Goal: Transaction & Acquisition: Book appointment/travel/reservation

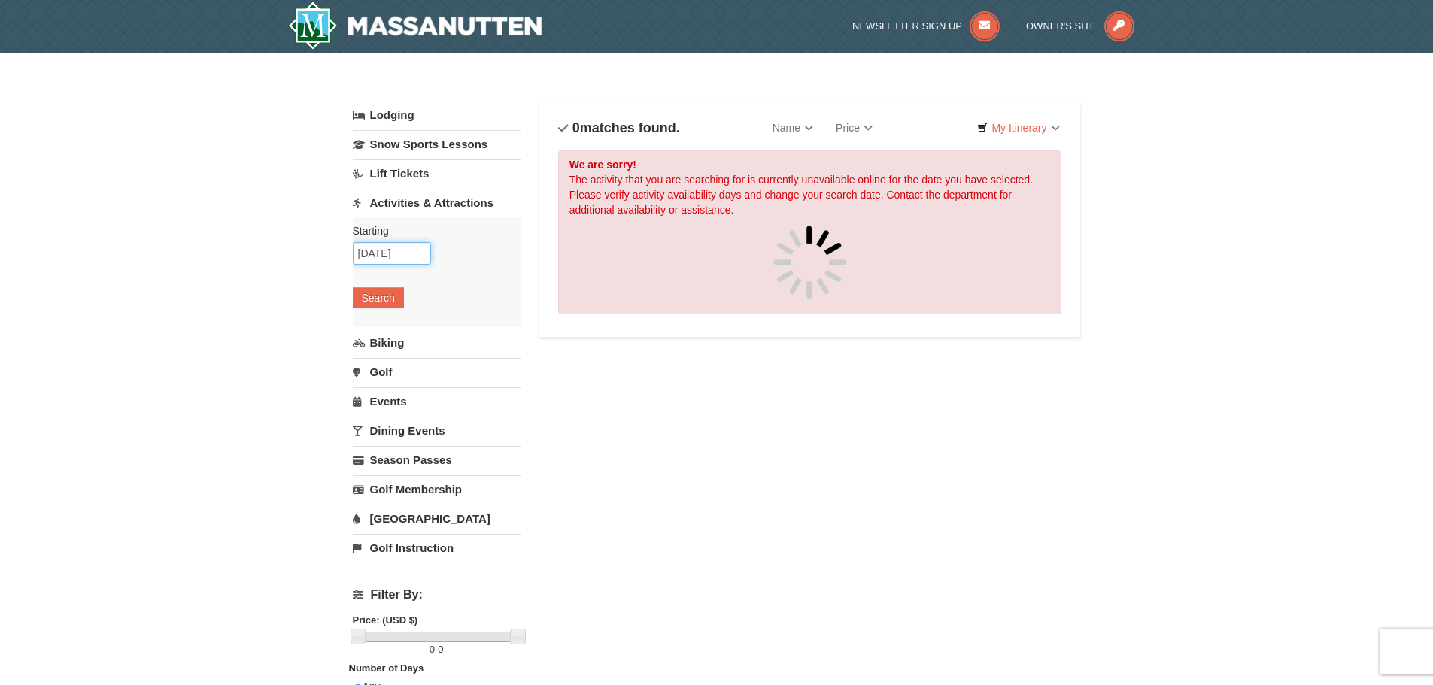
click at [411, 251] on input "[DATE]" at bounding box center [392, 253] width 78 height 23
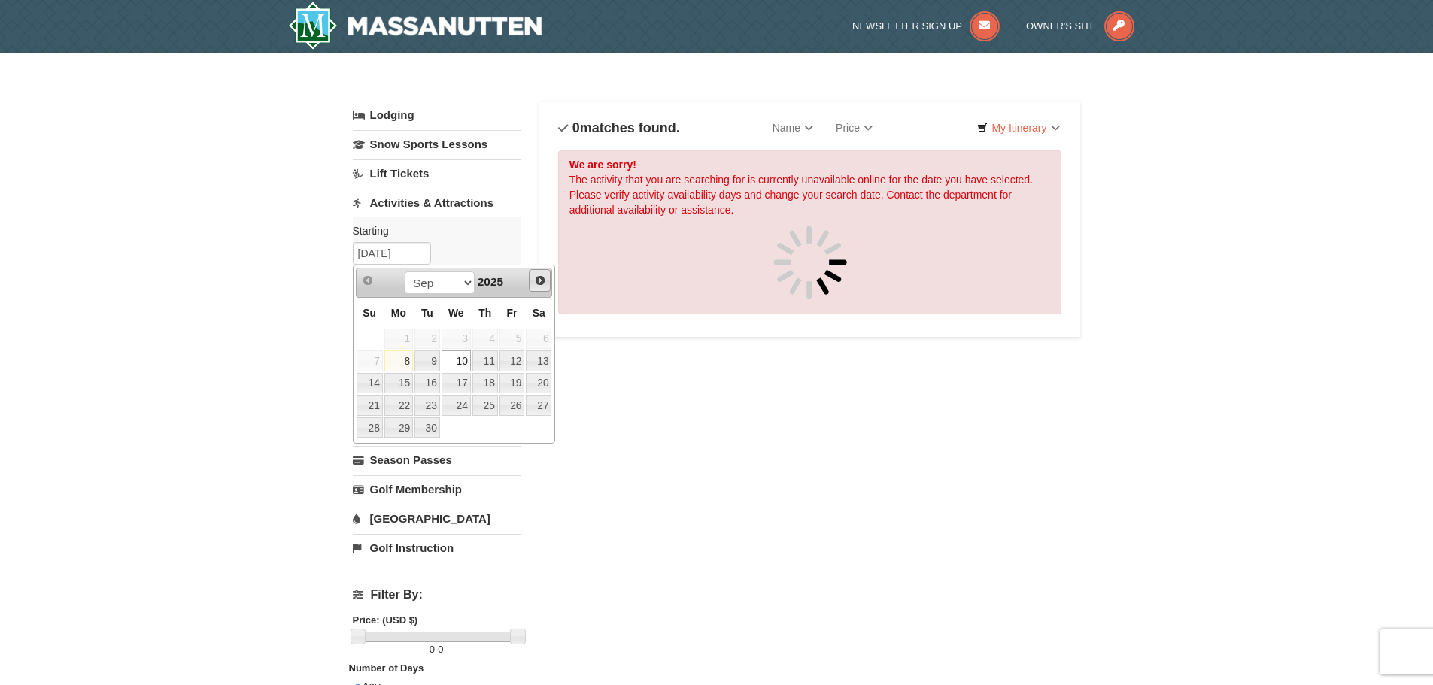
click at [542, 277] on span "Next" at bounding box center [540, 281] width 12 height 12
click at [538, 359] on link "11" at bounding box center [539, 361] width 26 height 21
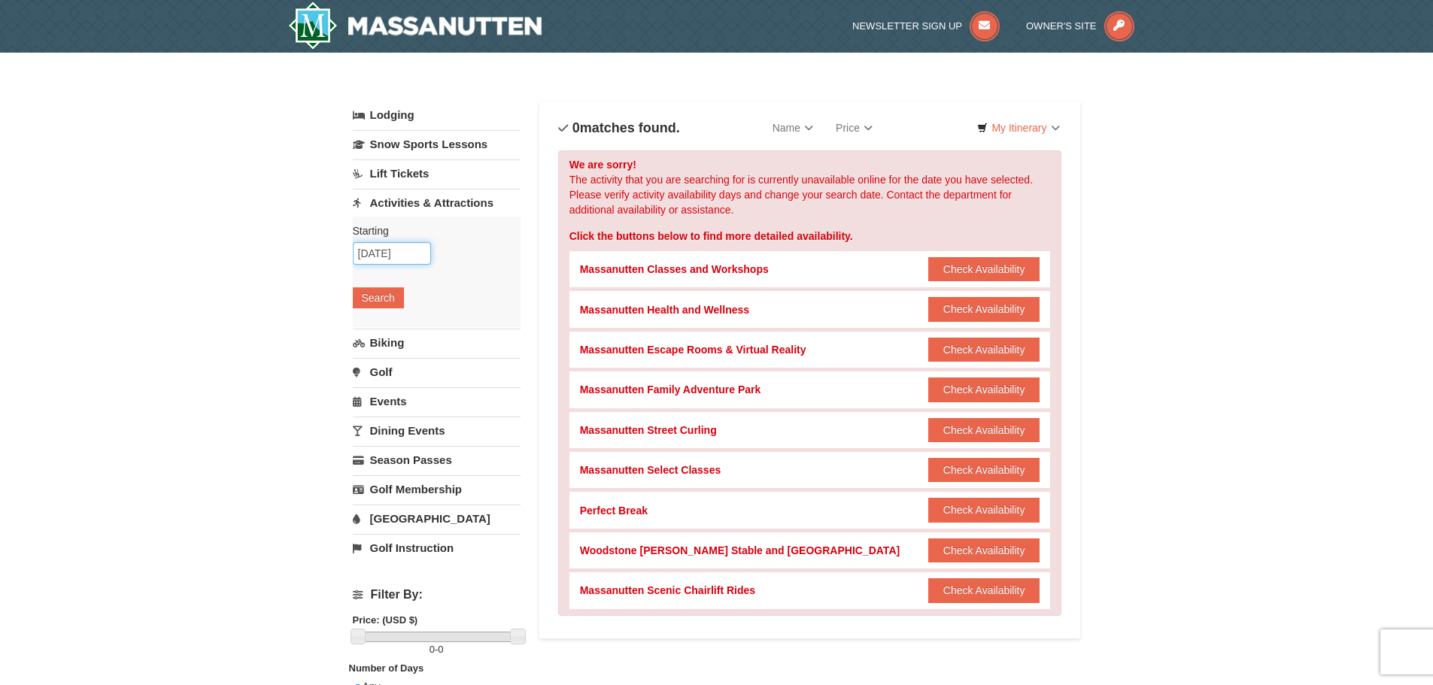
click at [407, 253] on input "10/11/2025" at bounding box center [392, 253] width 78 height 23
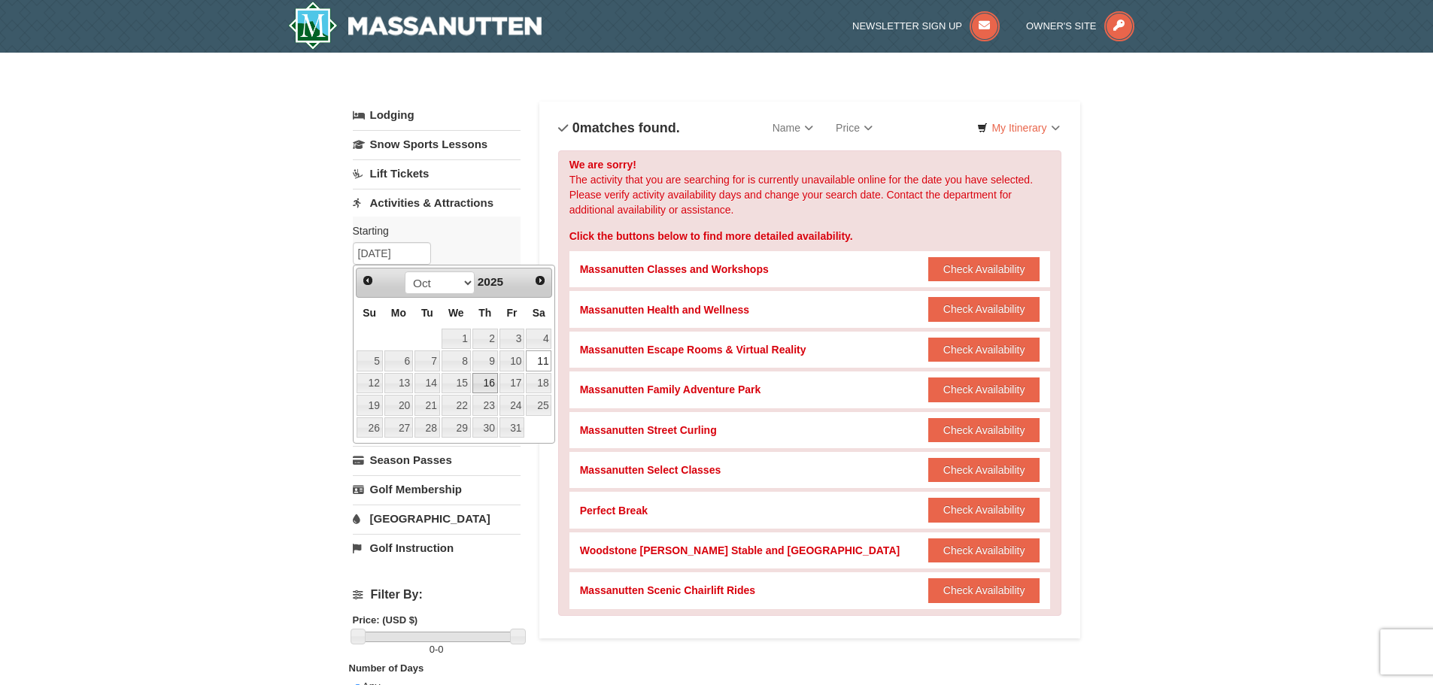
click at [488, 385] on link "16" at bounding box center [485, 383] width 26 height 21
type input "10/16/2025"
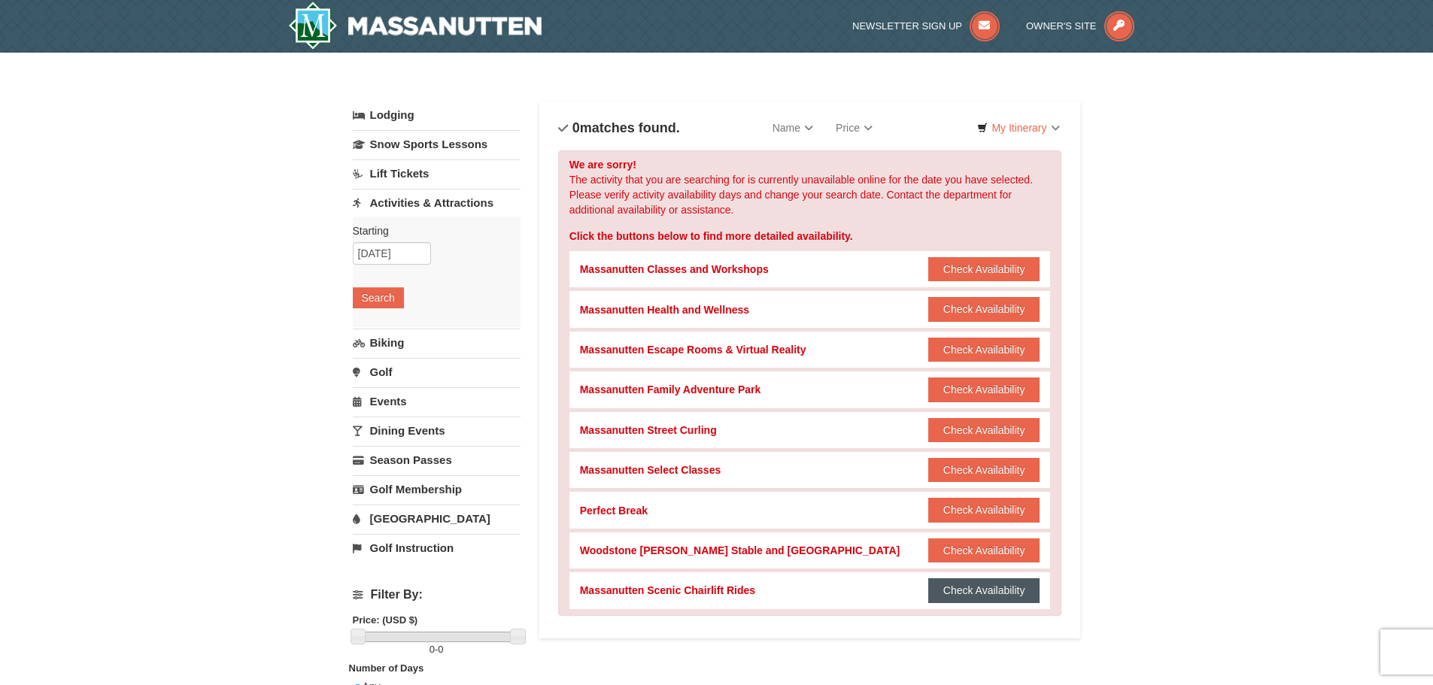
click at [1001, 588] on button "Check Availability" at bounding box center [984, 591] width 112 height 24
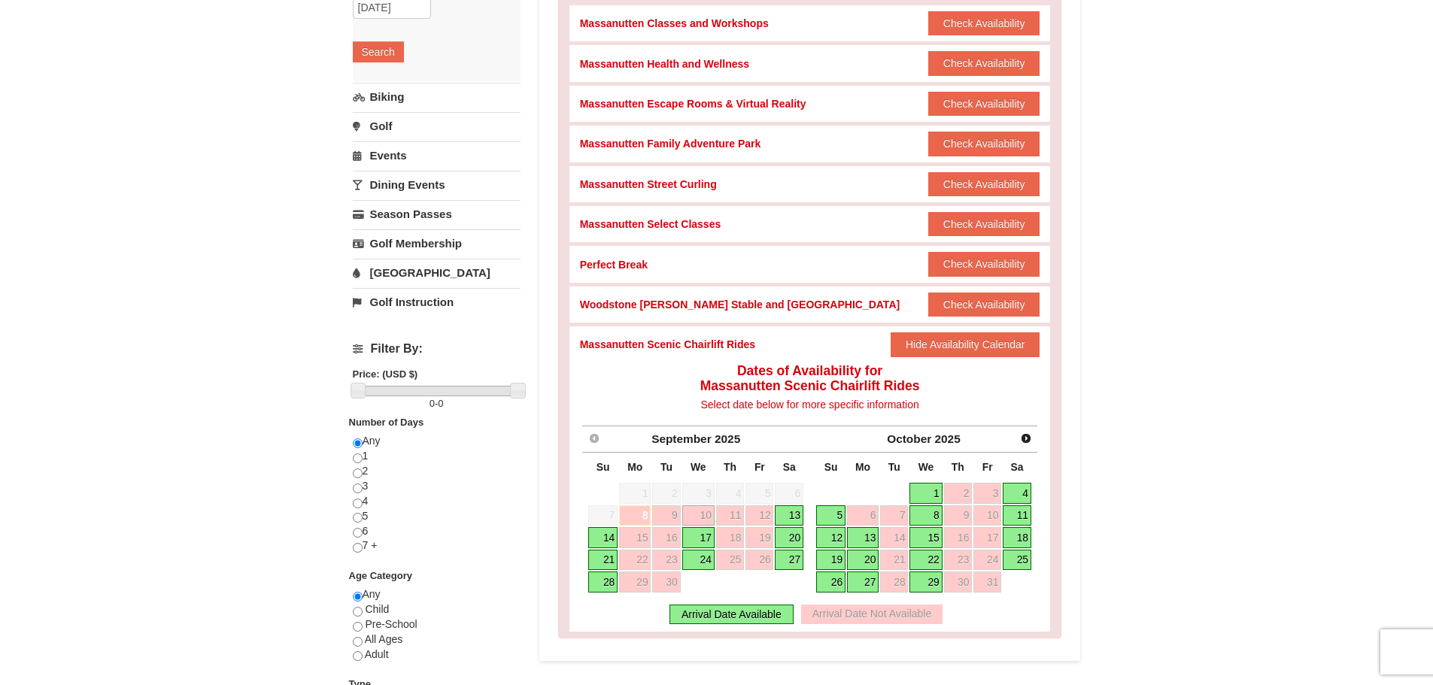
scroll to position [301, 0]
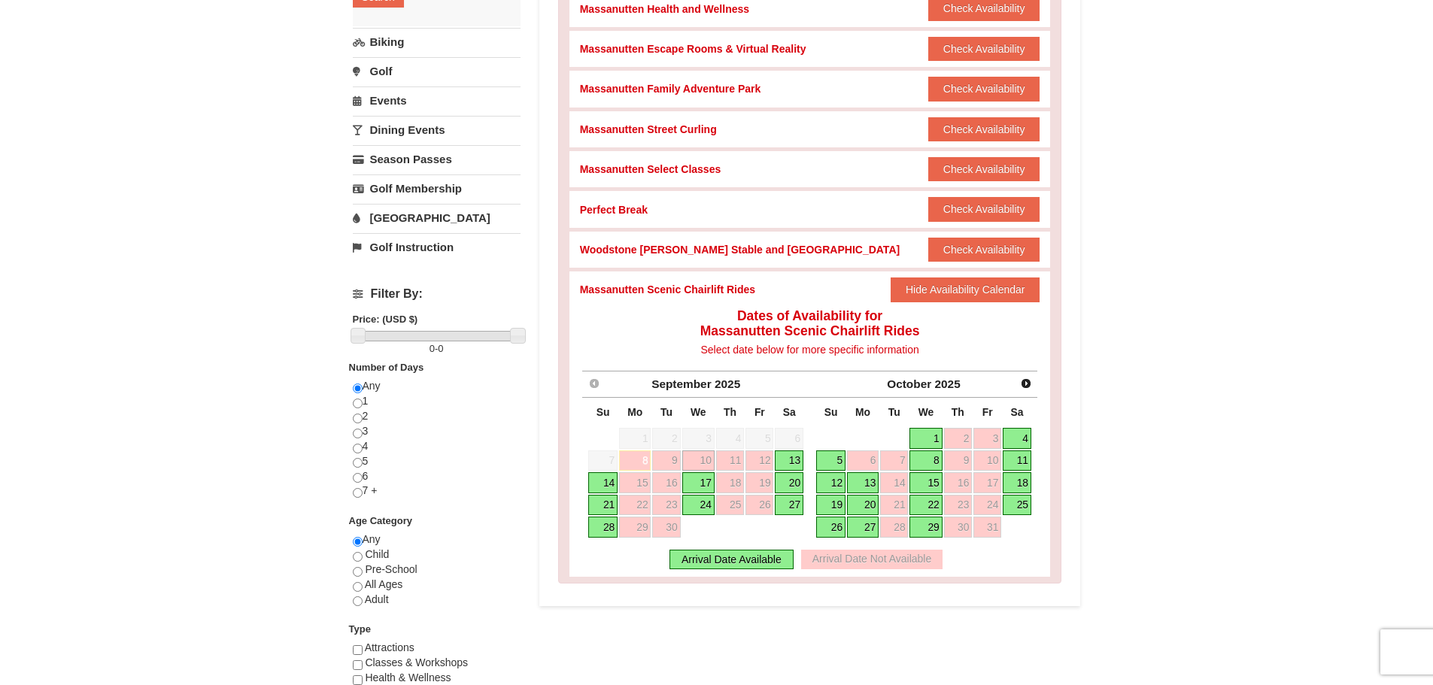
click at [827, 507] on link "19" at bounding box center [830, 505] width 29 height 21
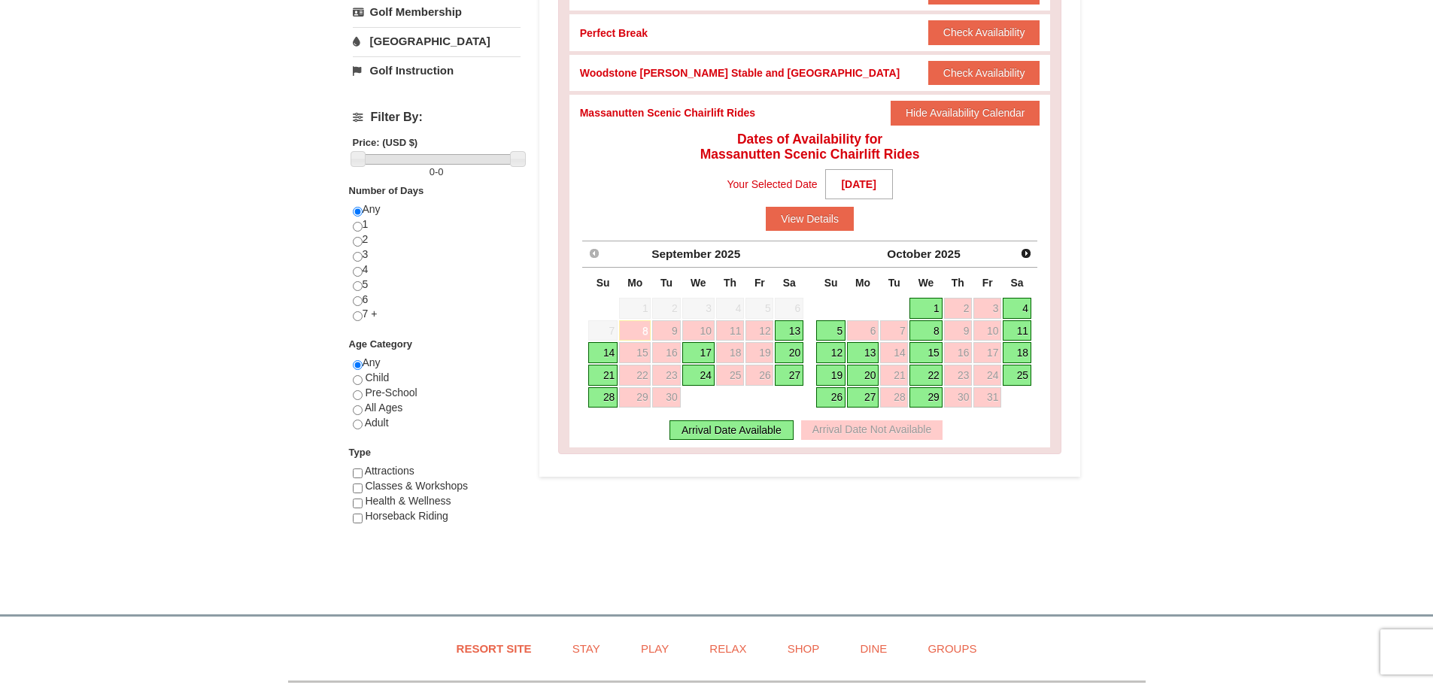
scroll to position [451, 0]
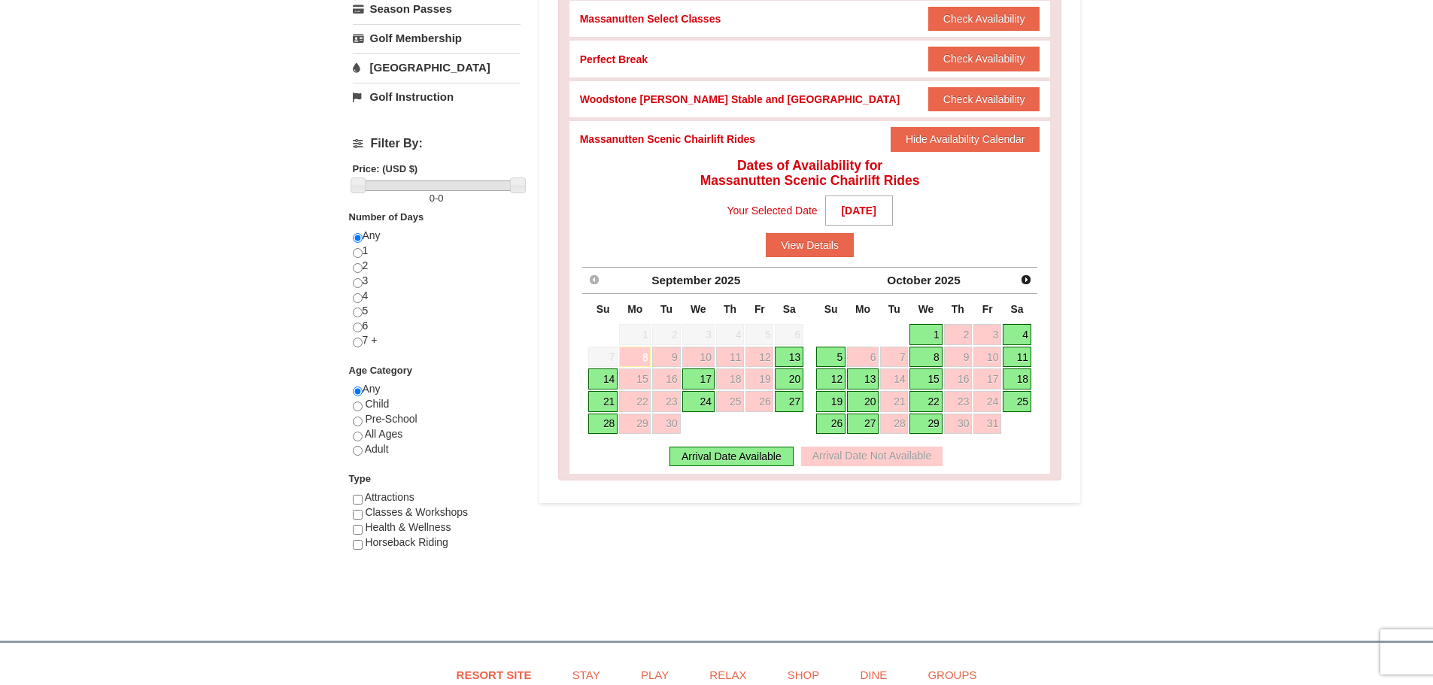
click at [826, 399] on link "19" at bounding box center [830, 401] width 29 height 21
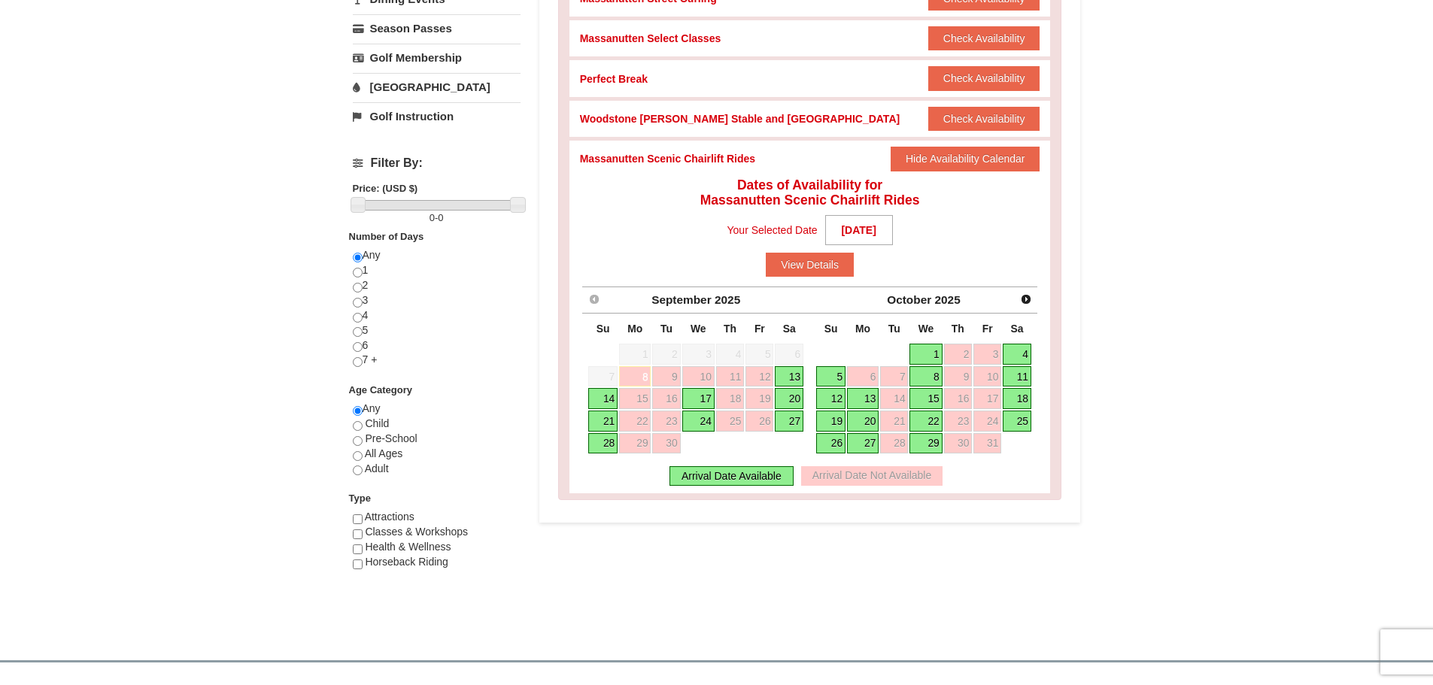
scroll to position [376, 0]
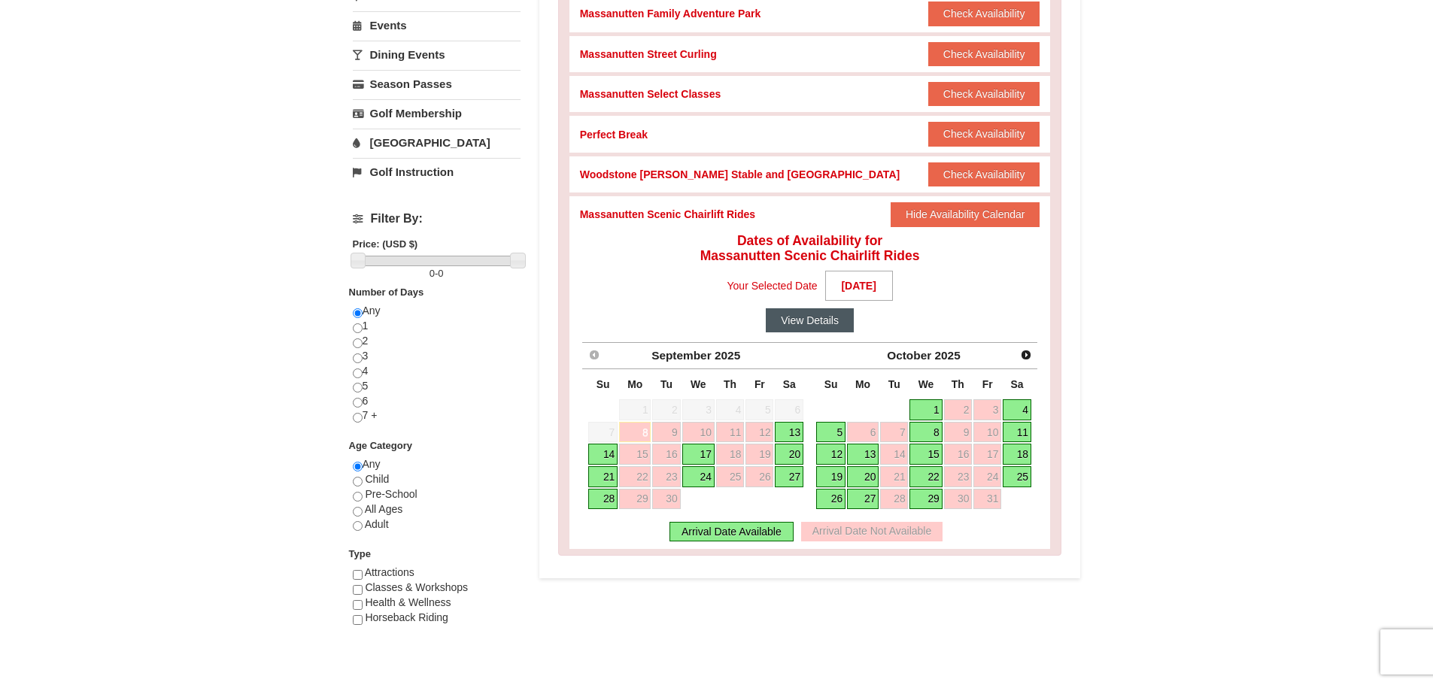
click at [817, 324] on button "View Details" at bounding box center [810, 320] width 88 height 24
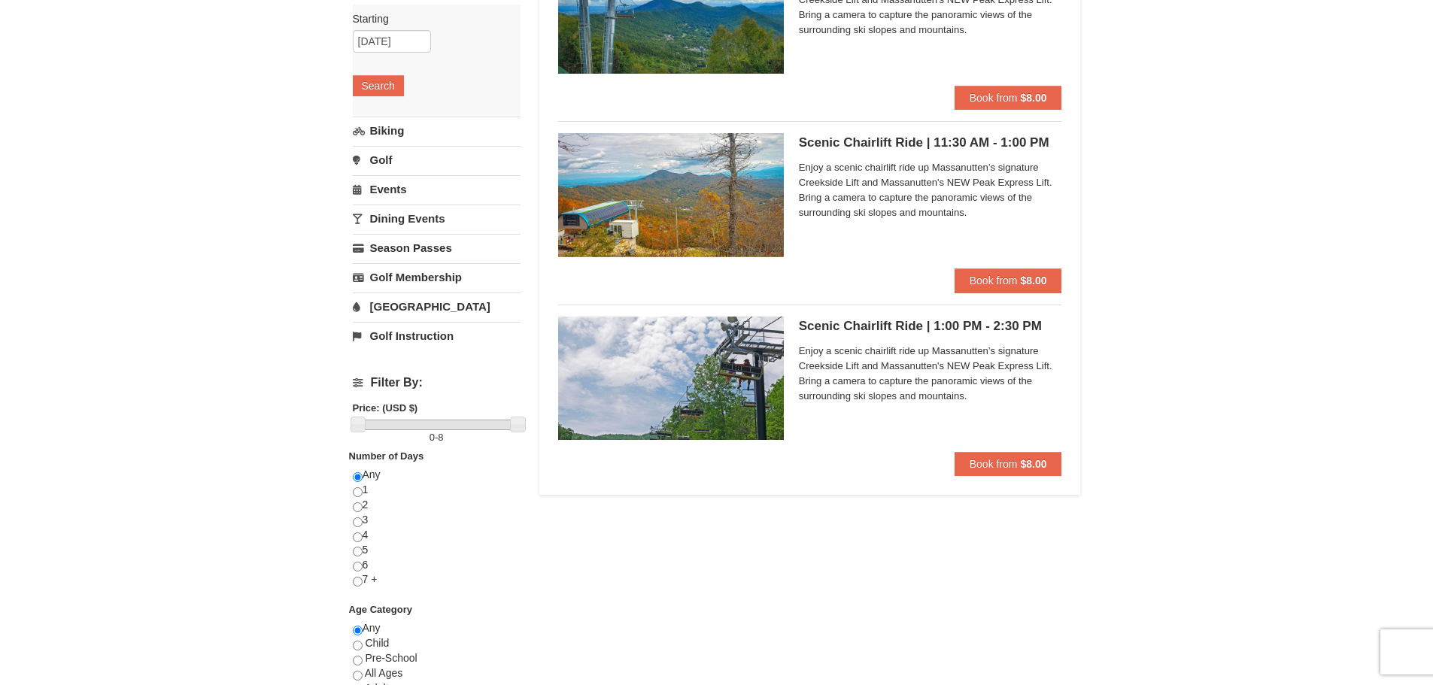
scroll to position [226, 0]
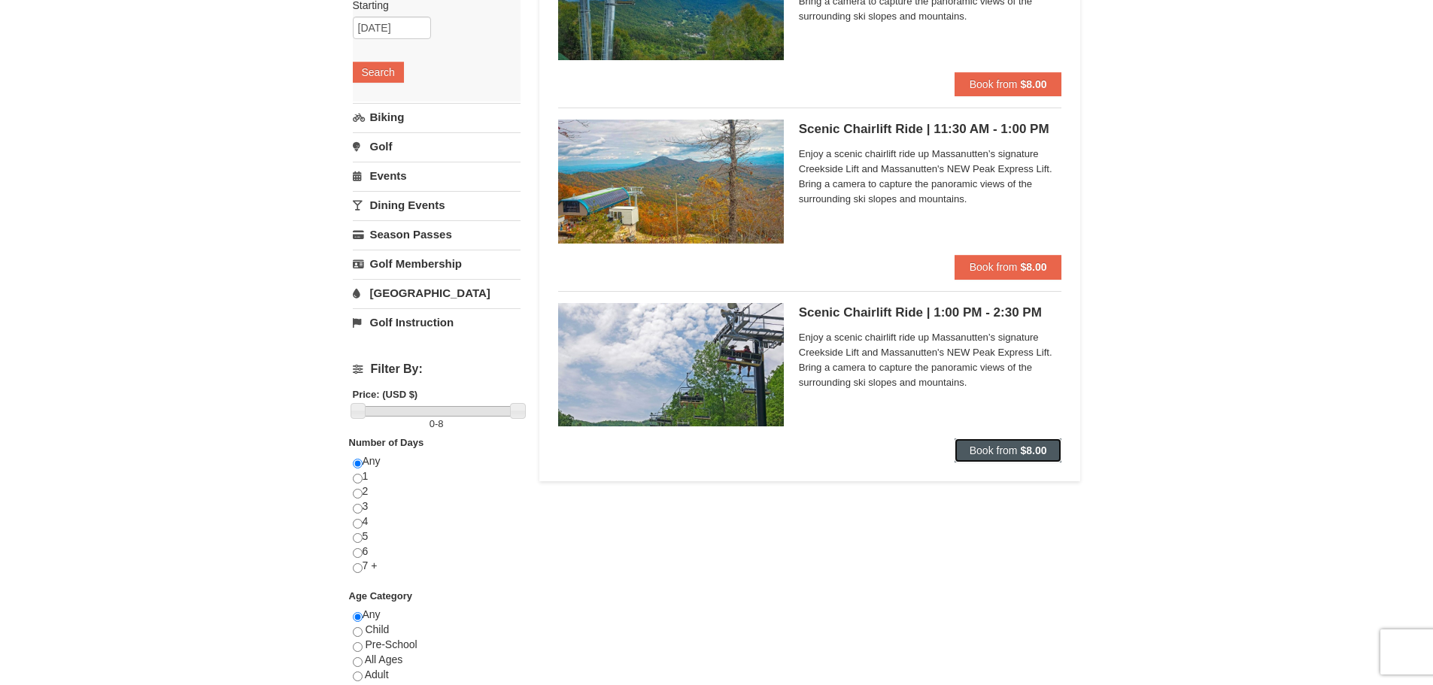
click at [992, 452] on span "Book from" at bounding box center [994, 451] width 48 height 12
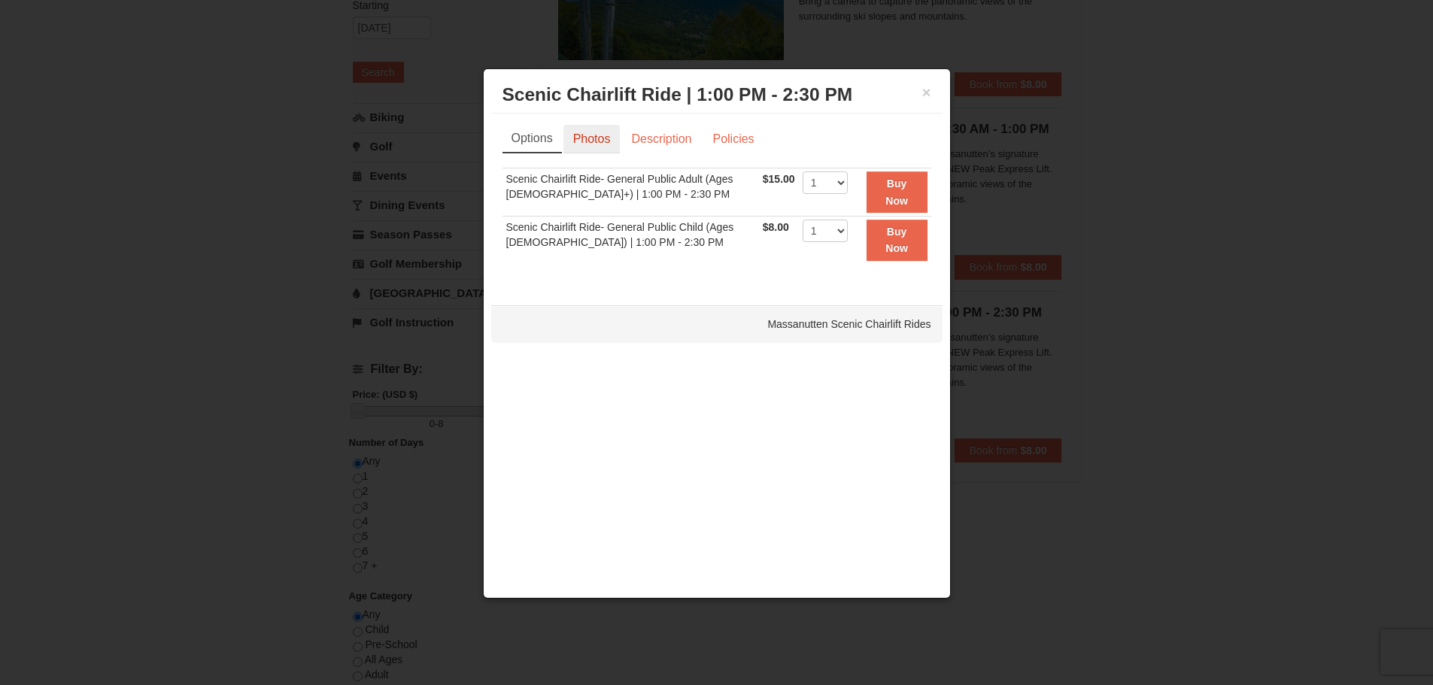
click at [615, 140] on link "Photos" at bounding box center [592, 139] width 57 height 29
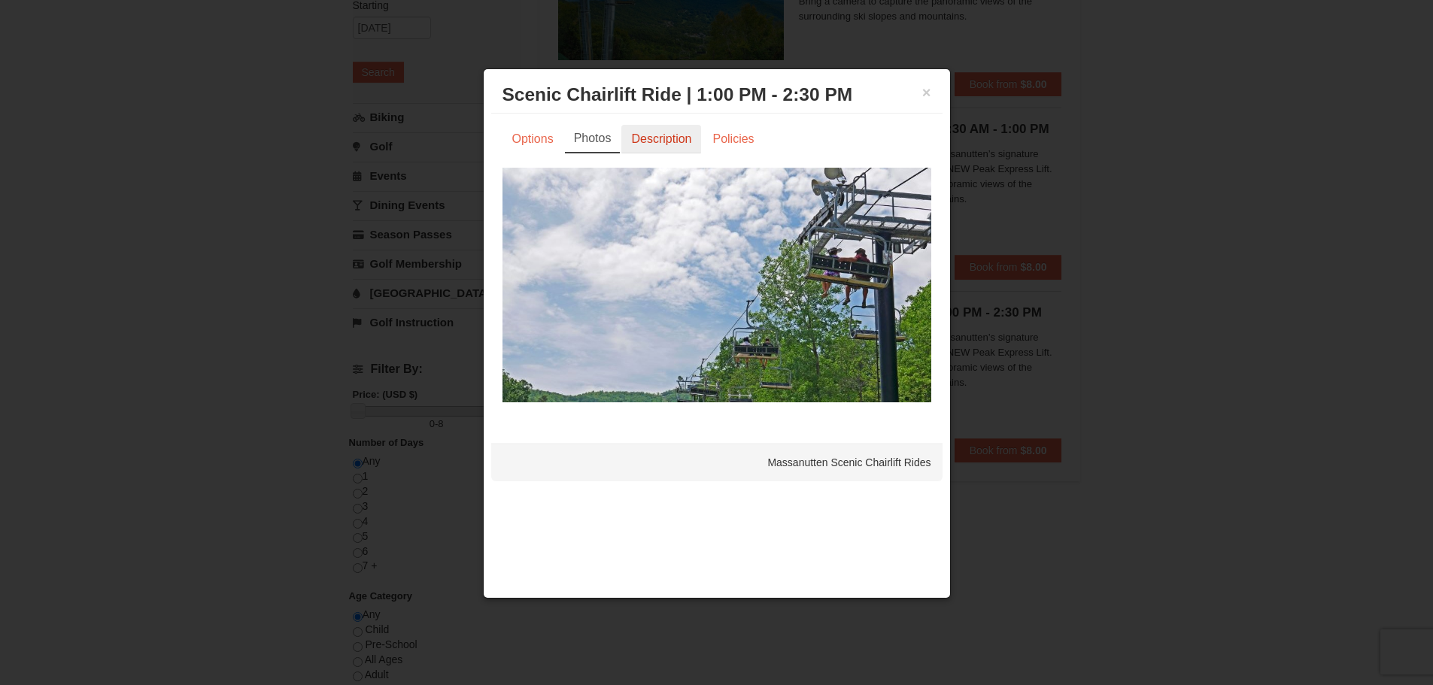
click at [656, 136] on link "Description" at bounding box center [661, 139] width 80 height 29
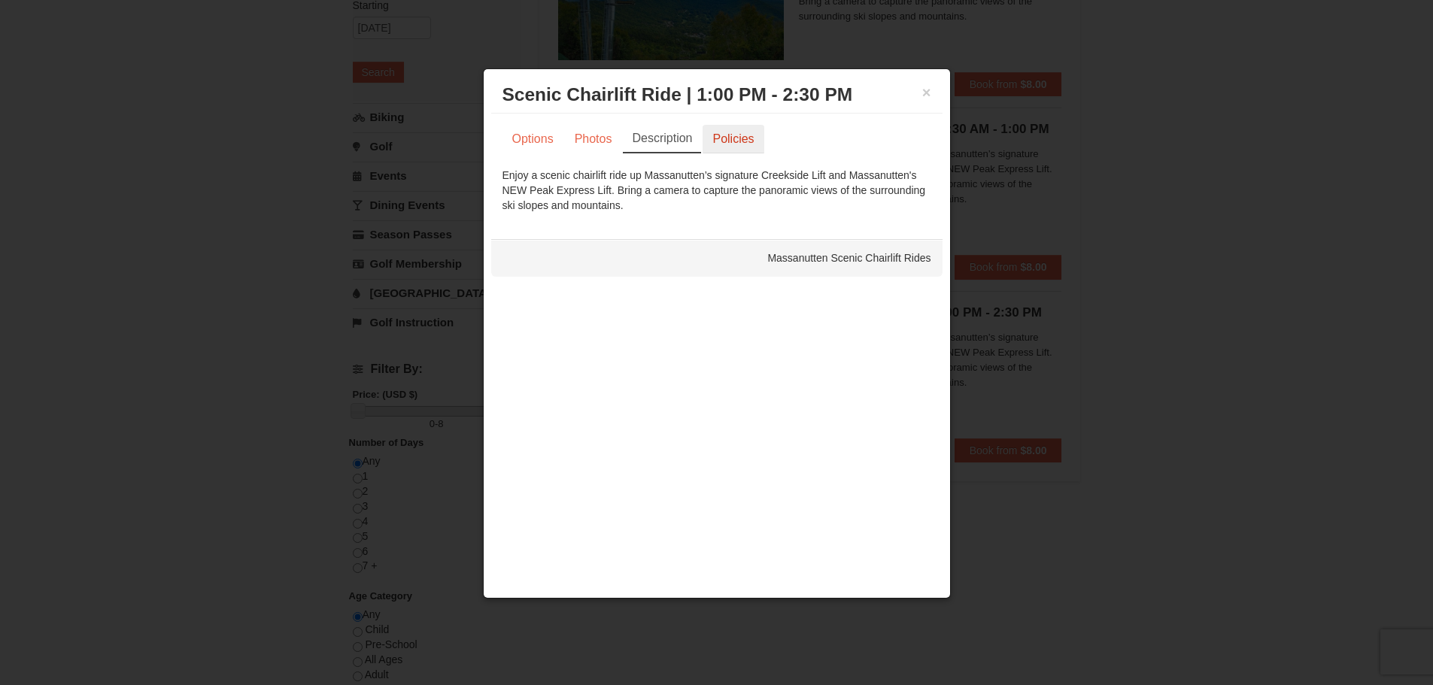
click at [745, 141] on link "Policies" at bounding box center [733, 139] width 61 height 29
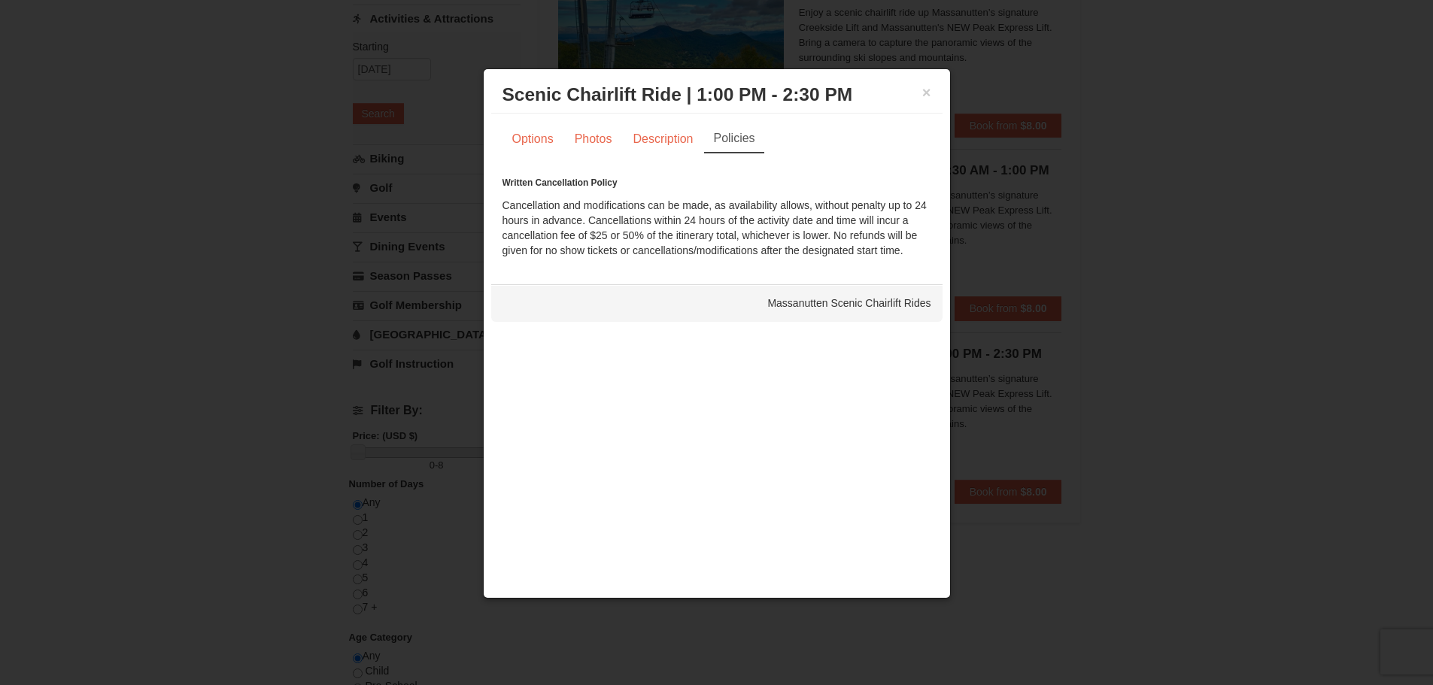
scroll to position [150, 0]
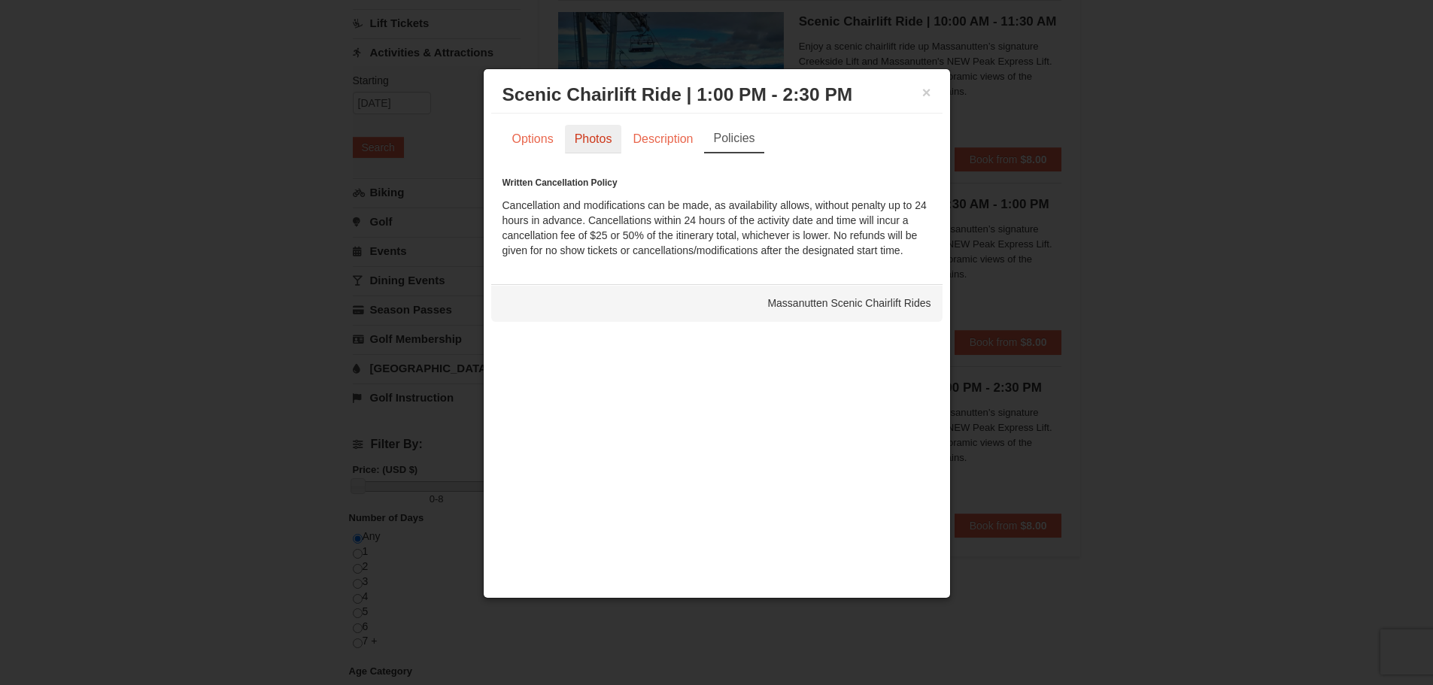
click at [589, 139] on link "Photos" at bounding box center [593, 139] width 57 height 29
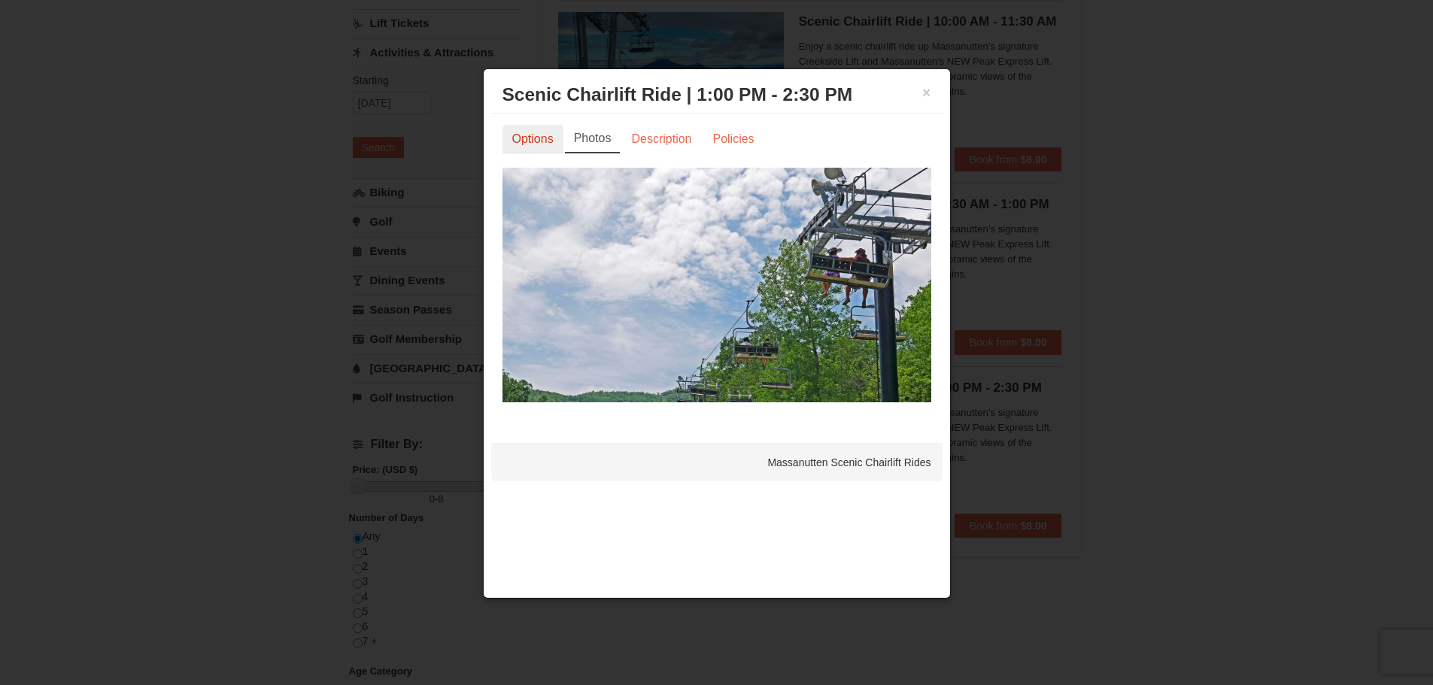
click at [532, 141] on link "Options" at bounding box center [533, 139] width 61 height 29
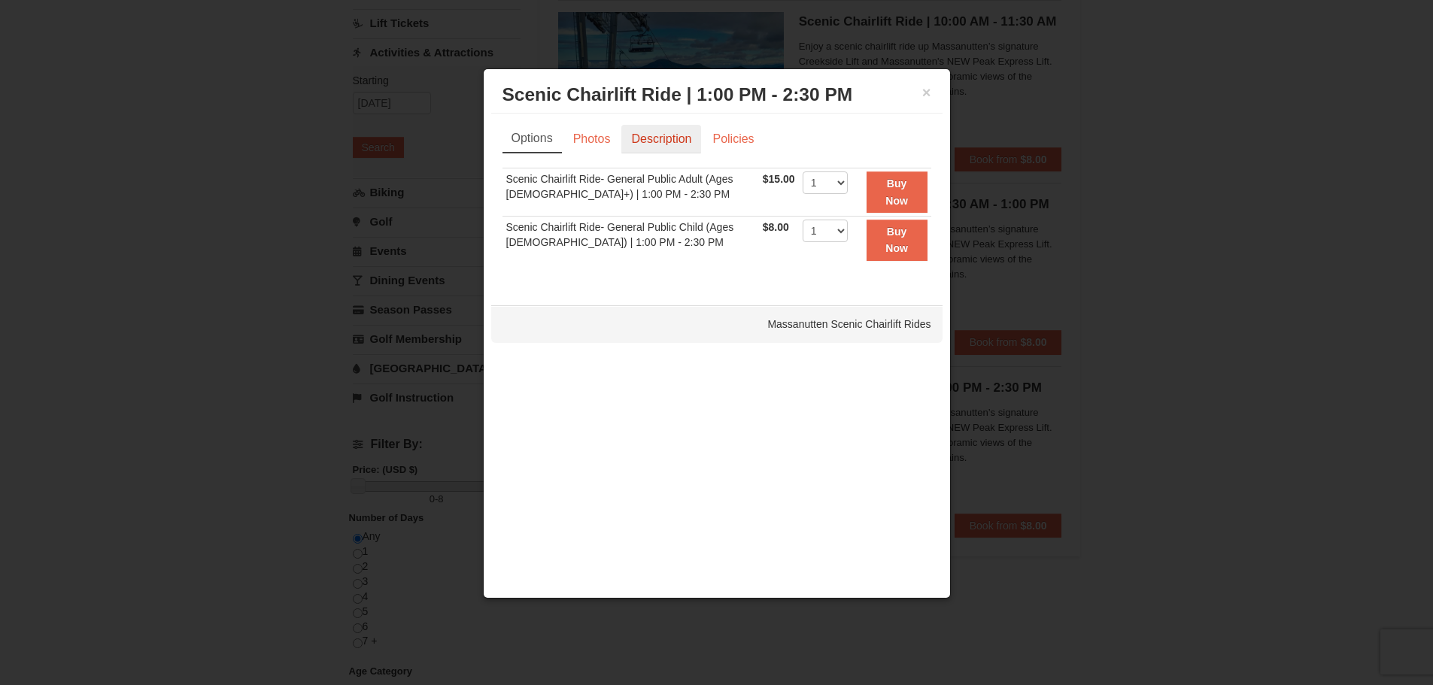
click at [672, 138] on link "Description" at bounding box center [661, 139] width 80 height 29
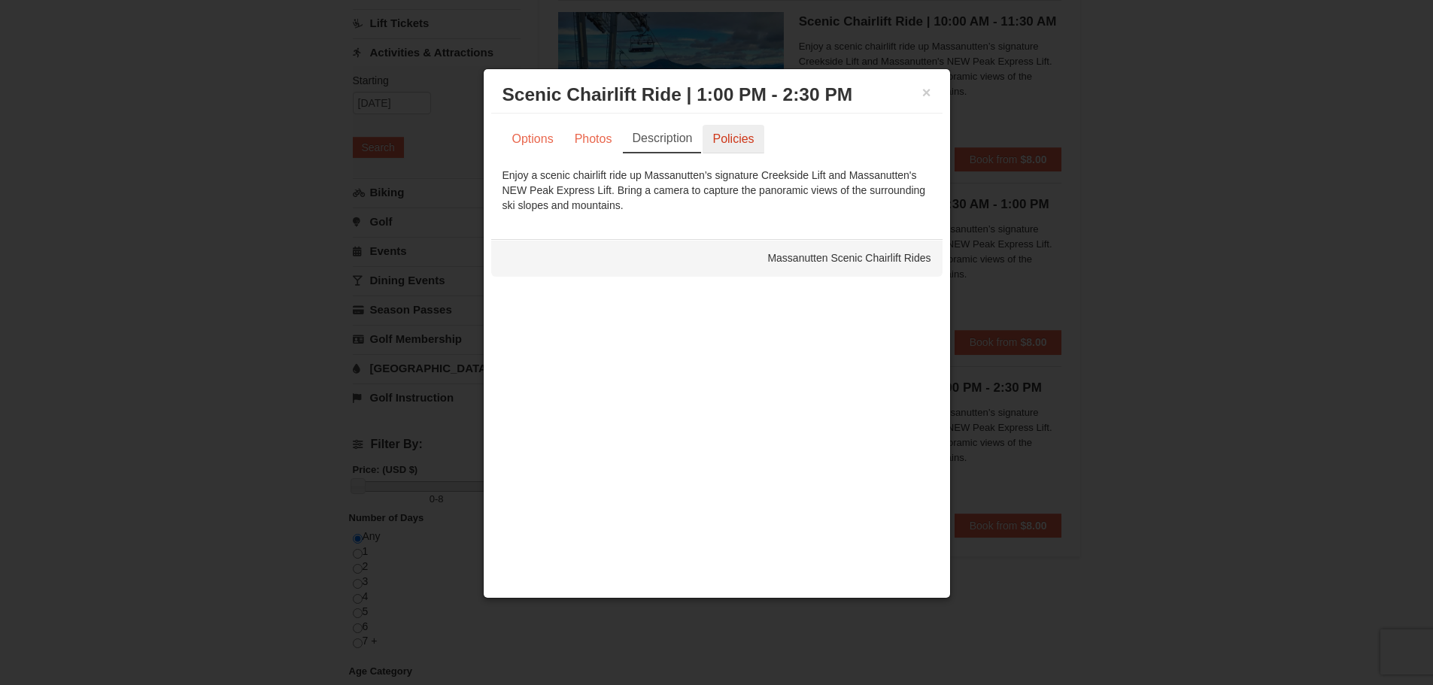
click at [727, 141] on link "Policies" at bounding box center [733, 139] width 61 height 29
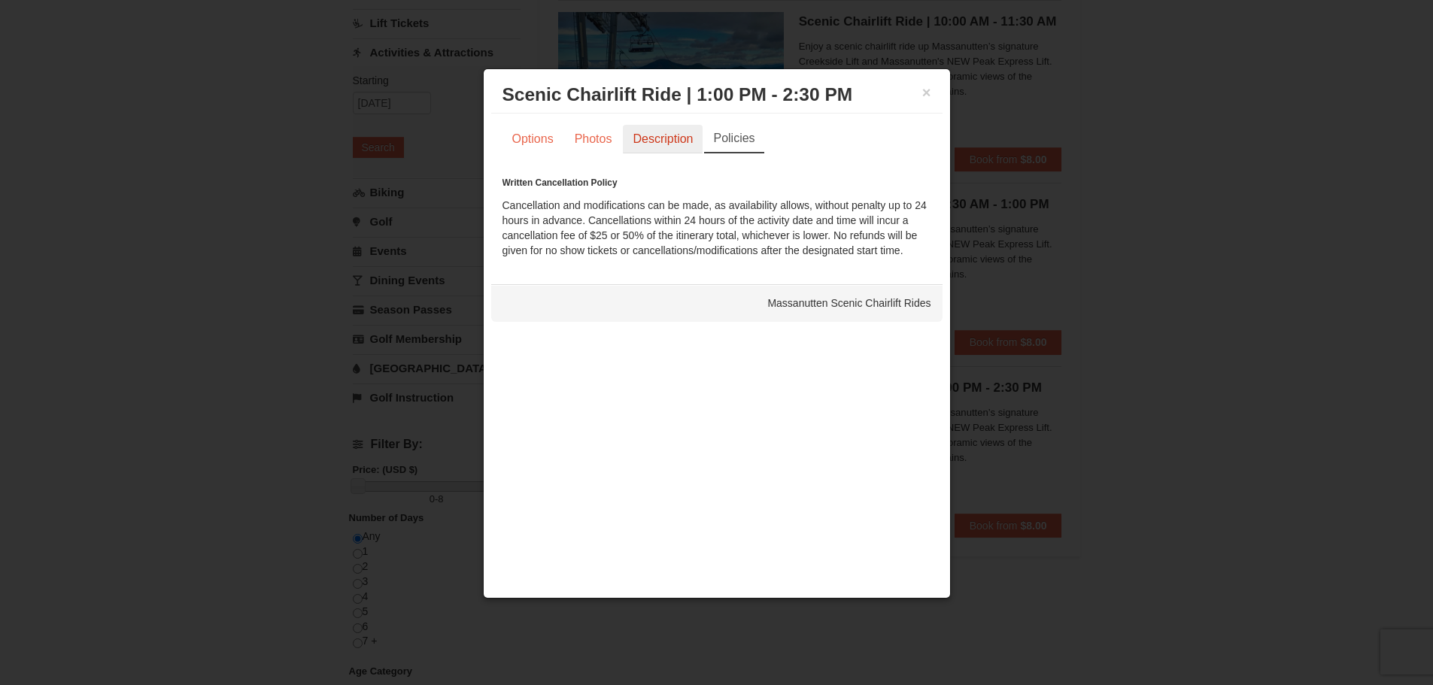
click at [669, 142] on link "Description" at bounding box center [663, 139] width 80 height 29
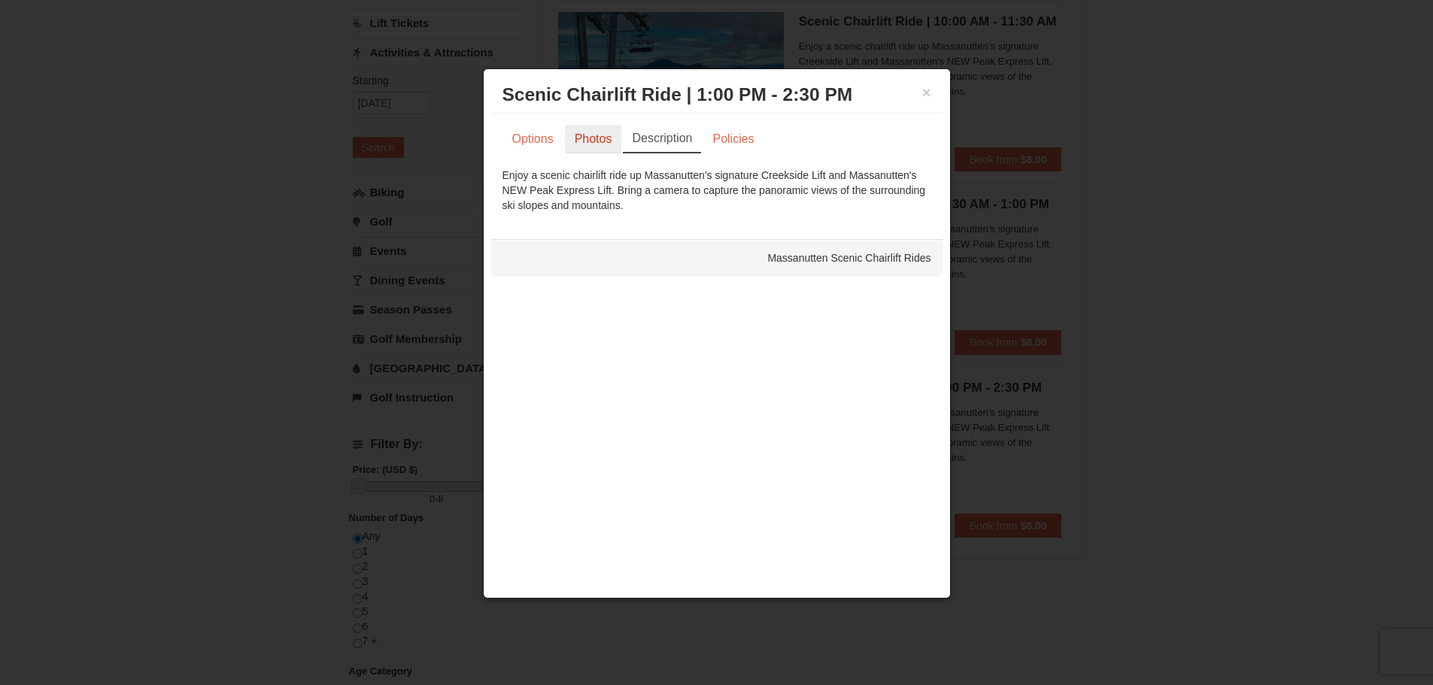
click at [588, 141] on link "Photos" at bounding box center [593, 139] width 57 height 29
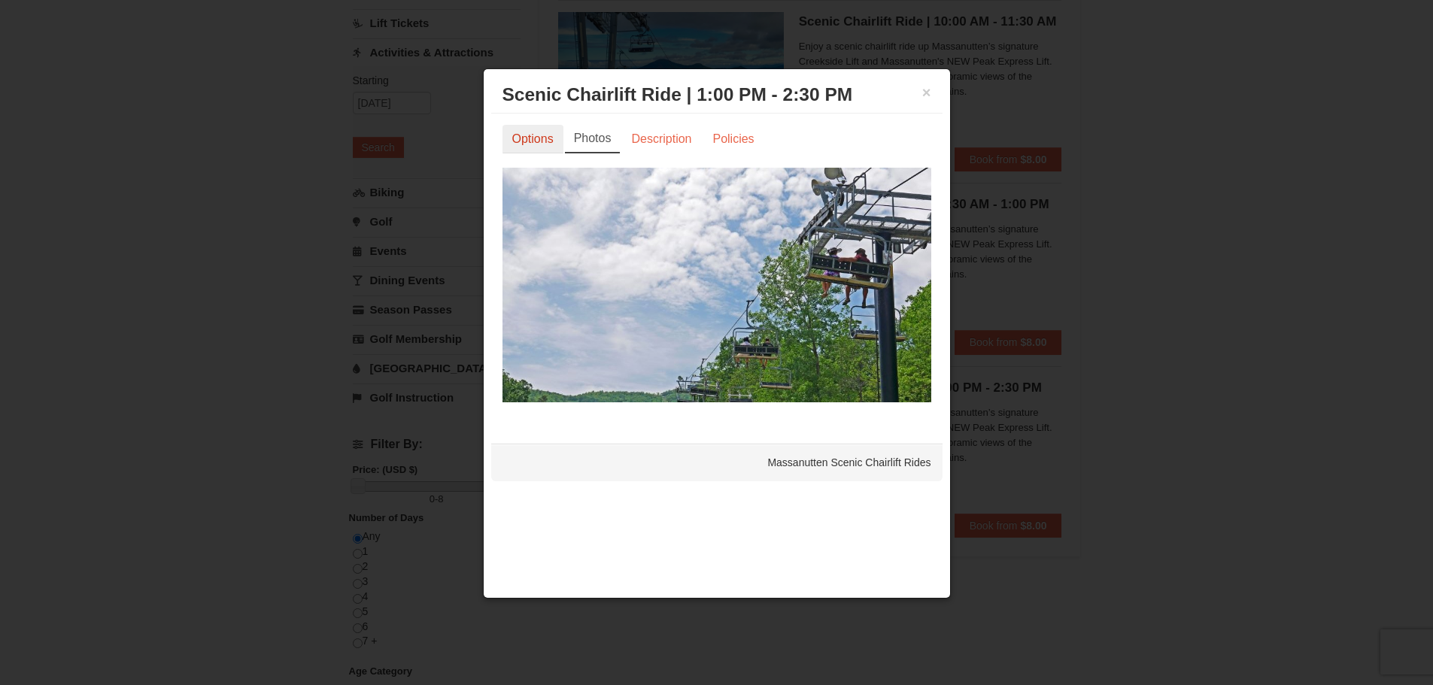
click at [526, 133] on link "Options" at bounding box center [533, 139] width 61 height 29
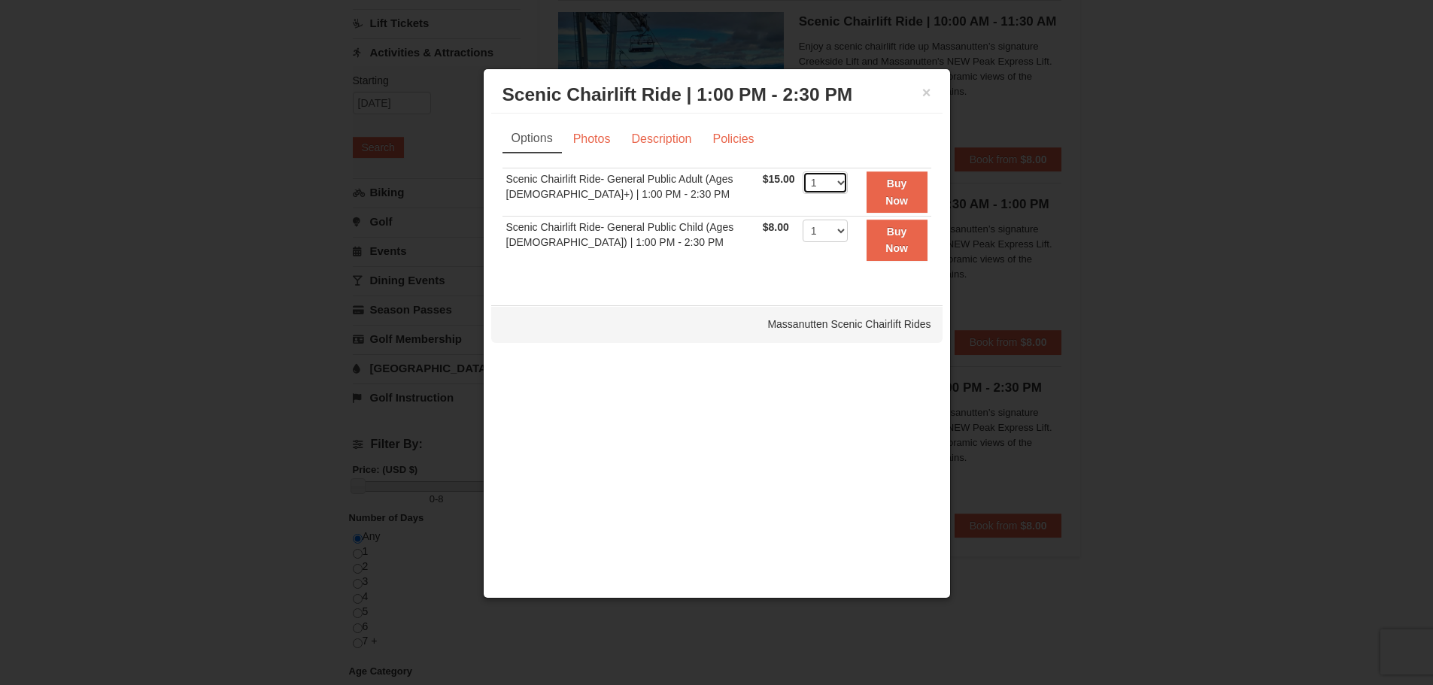
click at [831, 181] on select "1 2 3 4 5 6 7 8 9 10 11 12 13 14 15 16 17 18 19 20 21 22" at bounding box center [825, 183] width 45 height 23
select select "2"
click at [803, 172] on select "1 2 3 4 5 6 7 8 9 10 11 12 13 14 15 16 17 18 19 20 21 22" at bounding box center [825, 183] width 45 height 23
click at [898, 193] on button "Buy Now" at bounding box center [897, 192] width 61 height 41
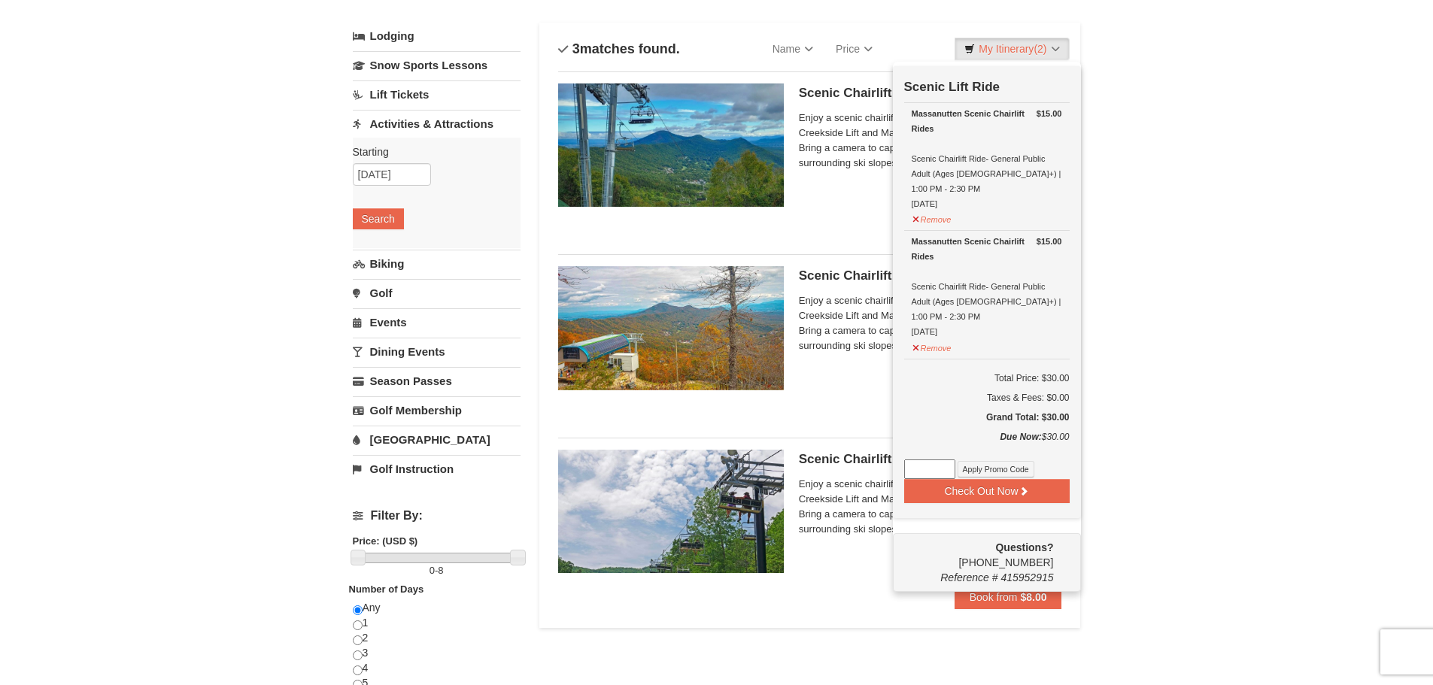
scroll to position [80, 0]
click at [995, 478] on button "Check Out Now" at bounding box center [987, 490] width 166 height 24
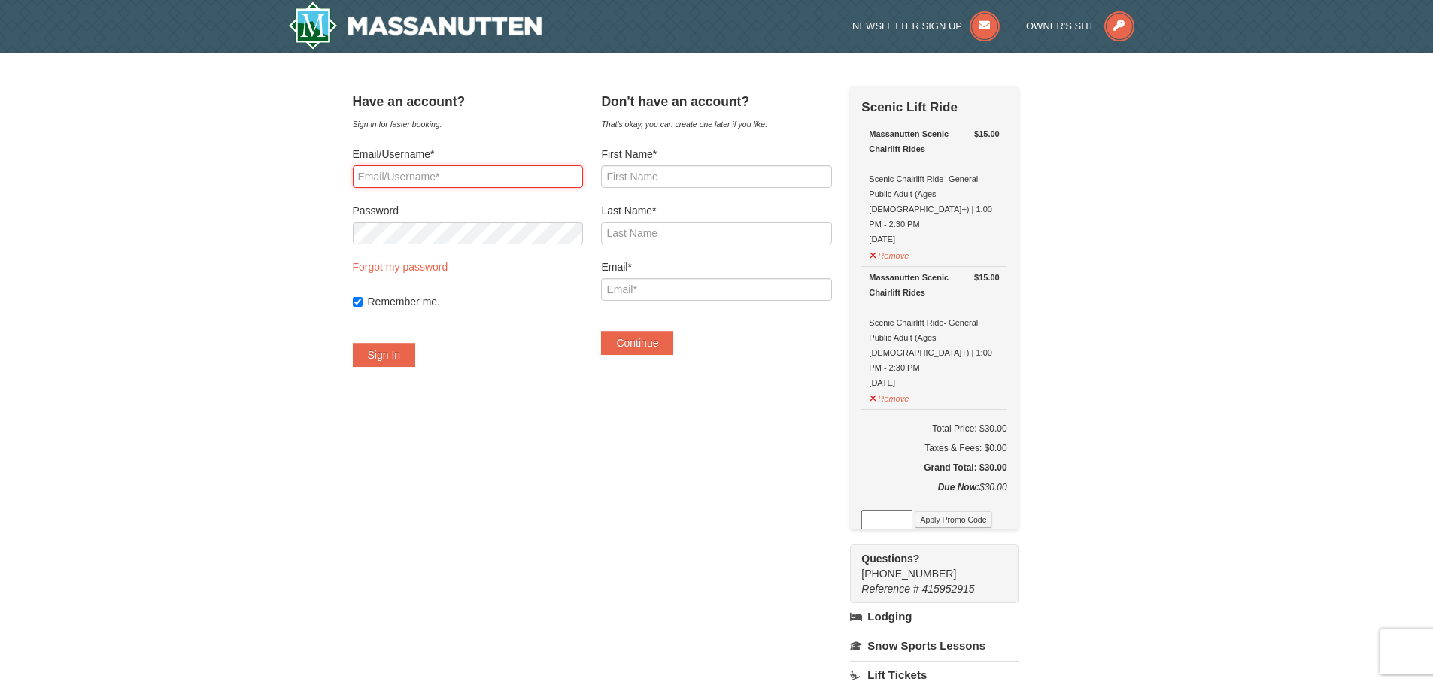
click at [467, 176] on input "Email/Username*" at bounding box center [468, 177] width 230 height 23
type input "hicey1975@gmail.com"
click at [399, 367] on button "Sign In" at bounding box center [384, 355] width 63 height 24
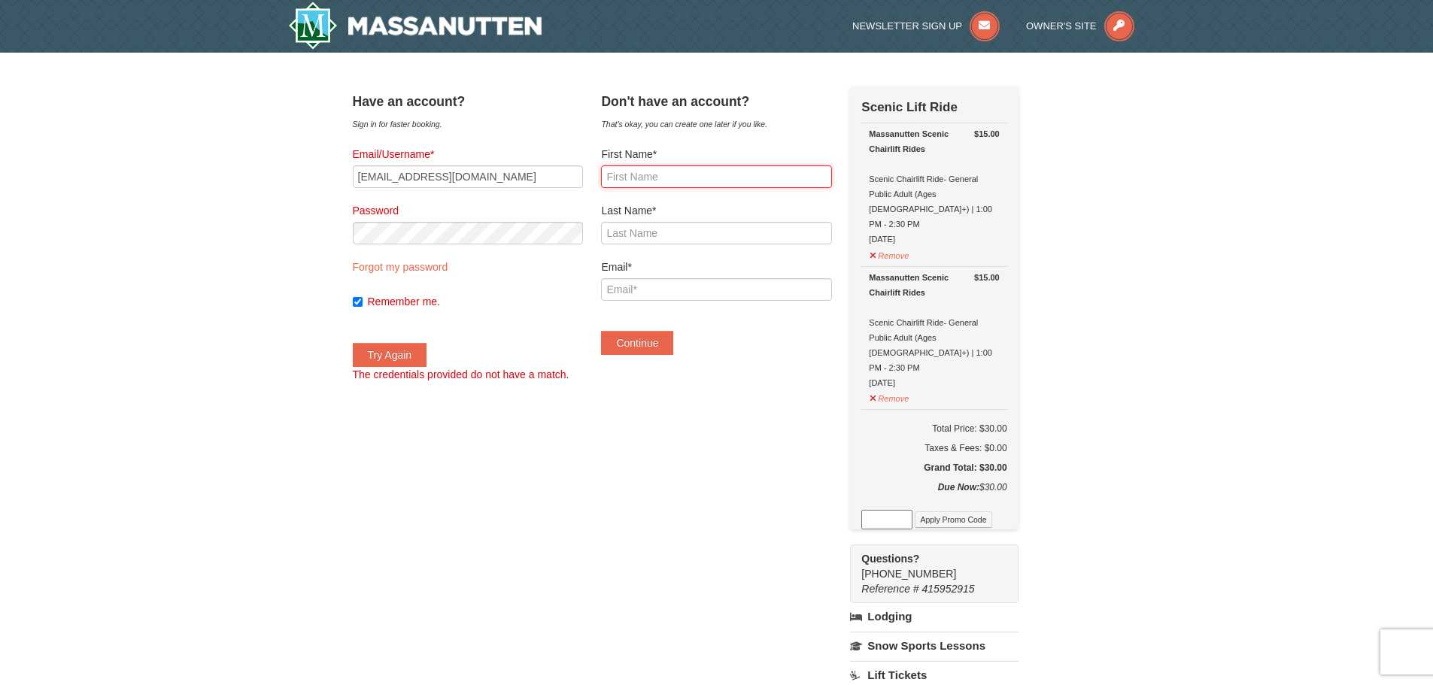
click at [651, 172] on input "First Name*" at bounding box center [716, 177] width 230 height 23
type input "Christina"
type input "Johnson"
type input "hicey1975@gmail.com"
click at [659, 345] on button "Continue" at bounding box center [637, 343] width 72 height 24
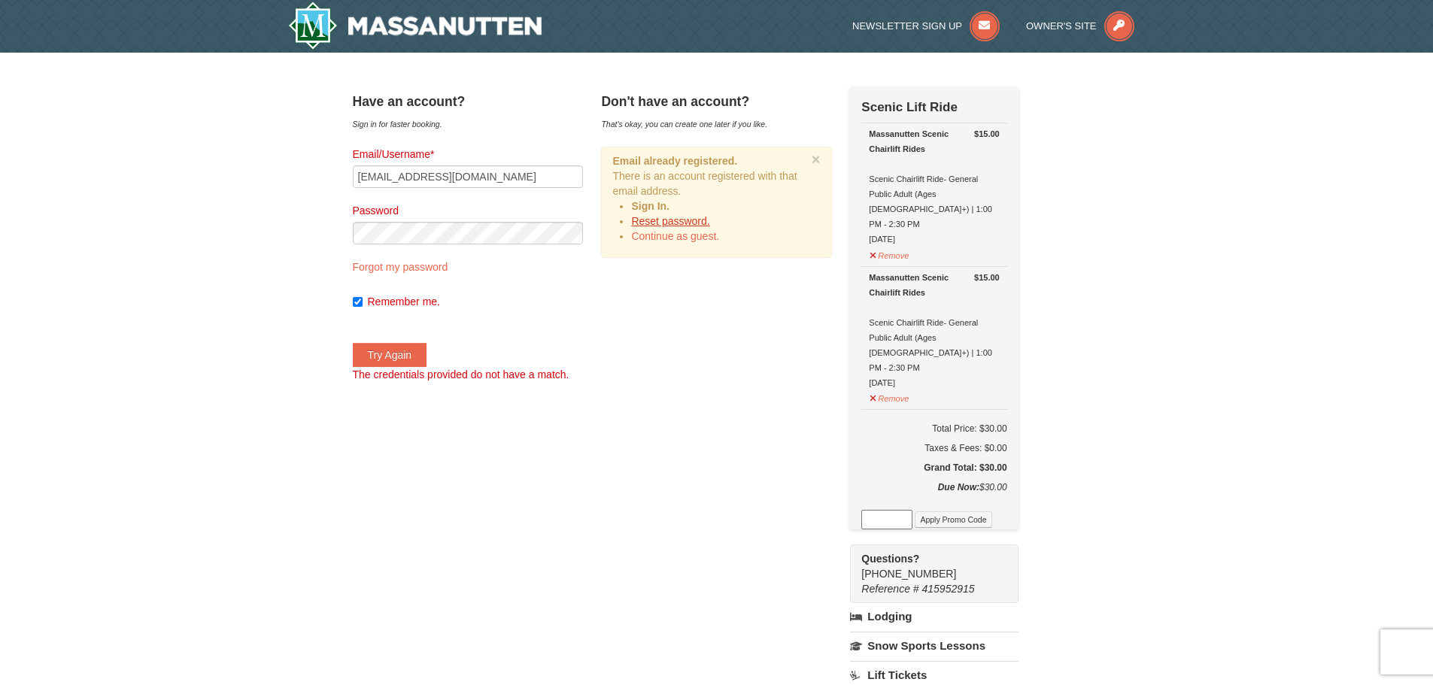
click at [694, 220] on link "Reset password." at bounding box center [670, 221] width 78 height 12
type input "hicey1975@gmail.com"
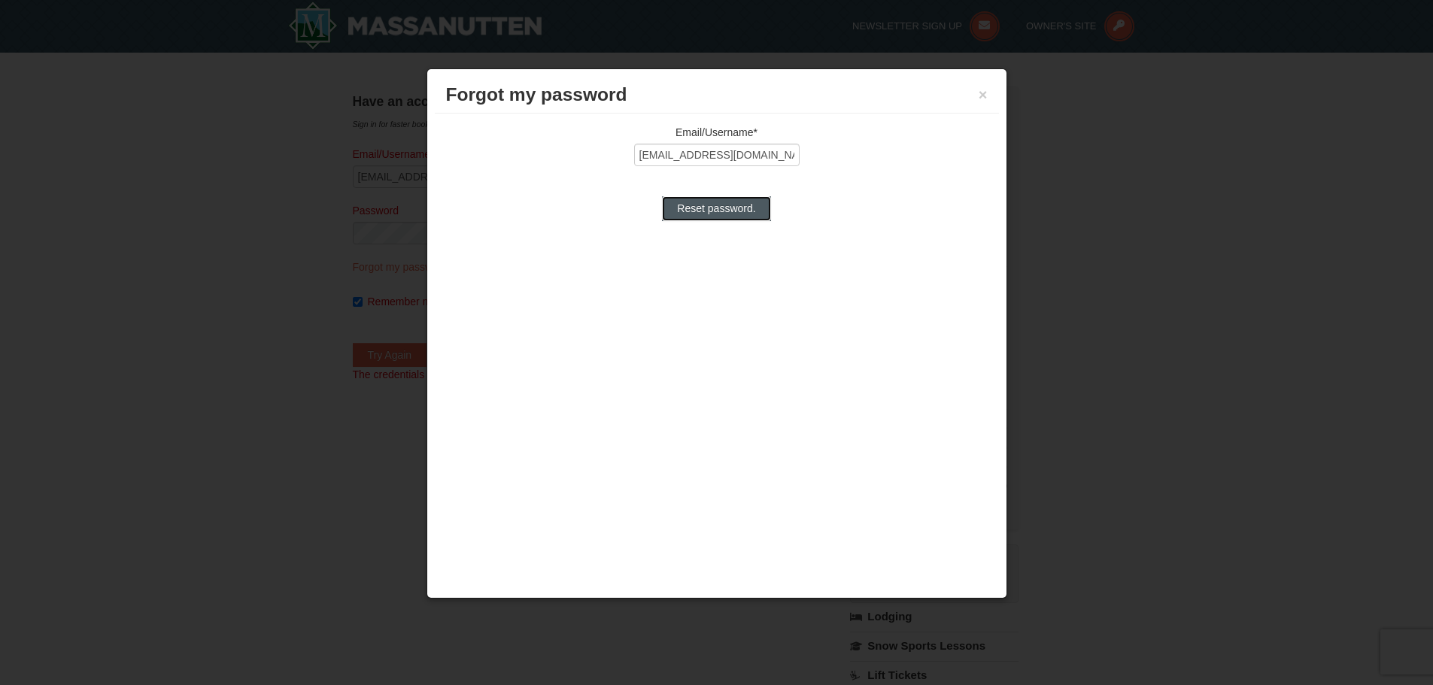
click at [737, 206] on input "Reset password." at bounding box center [716, 208] width 108 height 24
type input "Processing..."
type input "hicey1975@gmail.com"
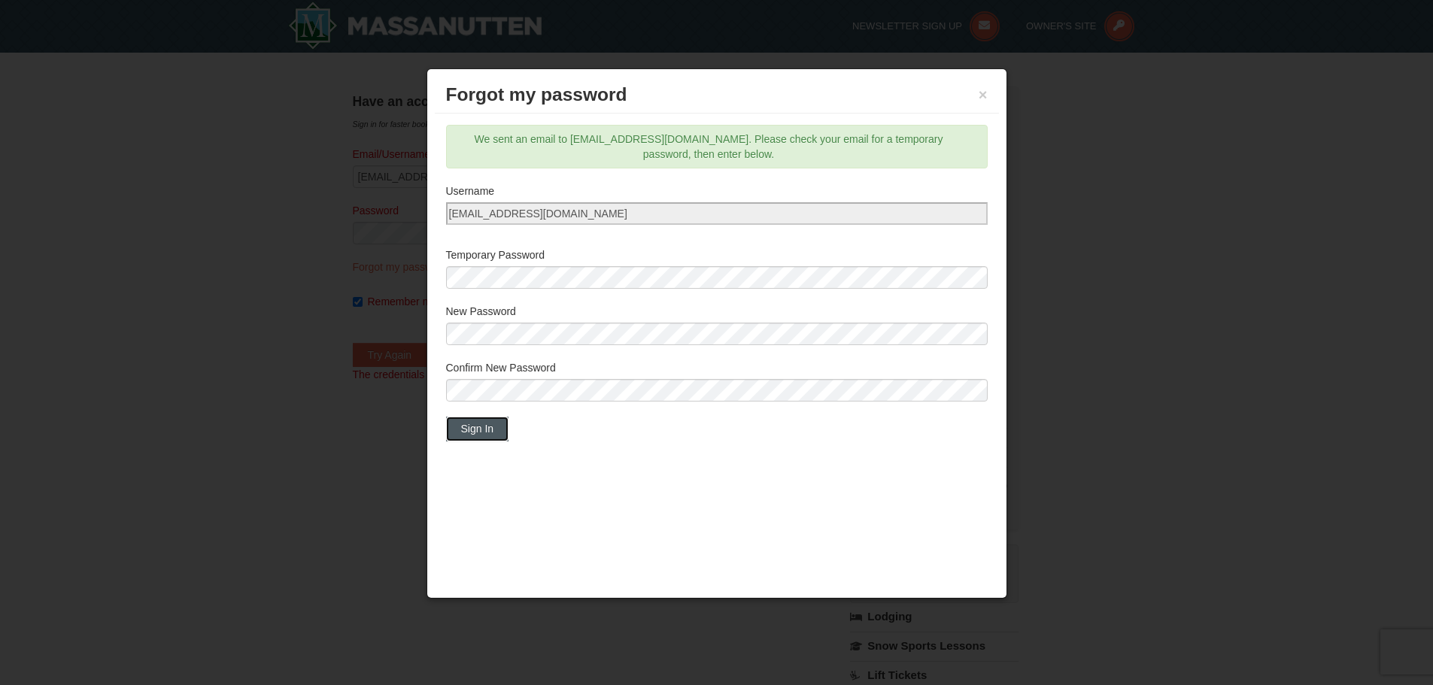
click at [486, 425] on button "Sign In" at bounding box center [477, 429] width 63 height 24
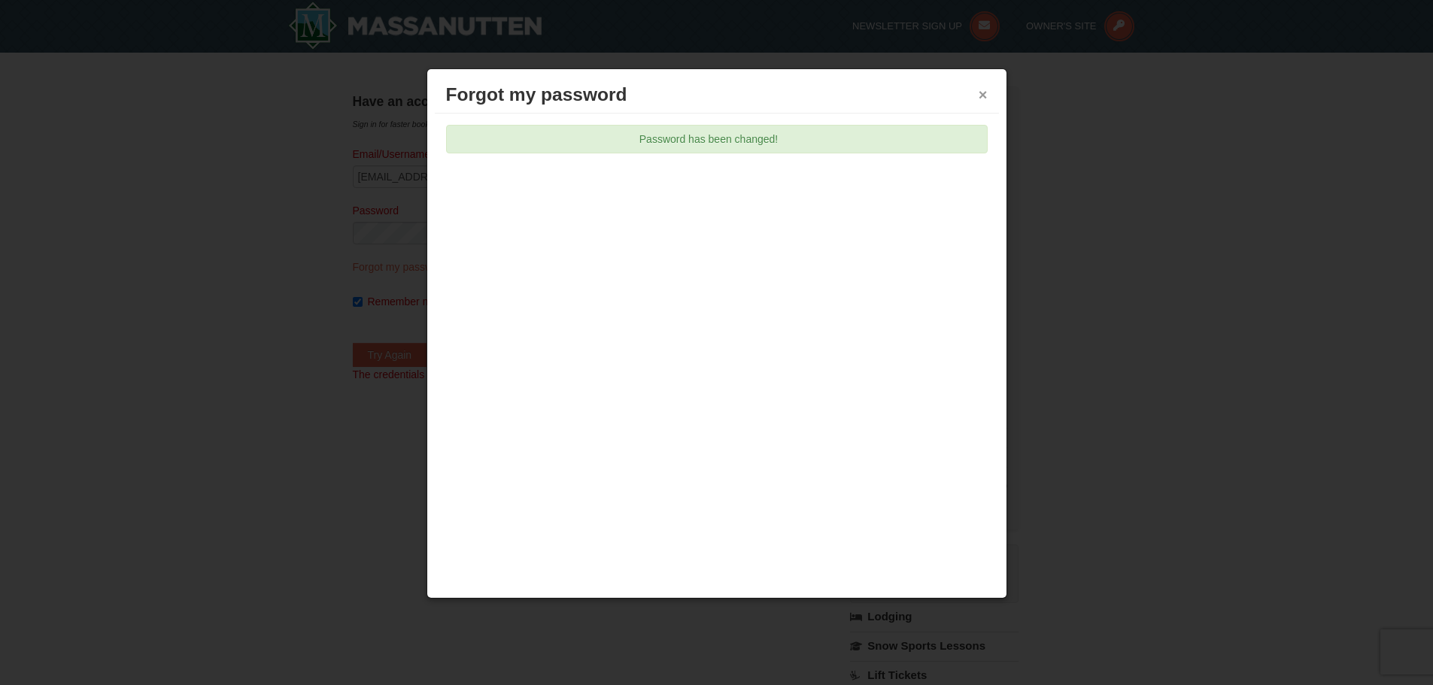
click at [981, 96] on button "×" at bounding box center [983, 94] width 9 height 15
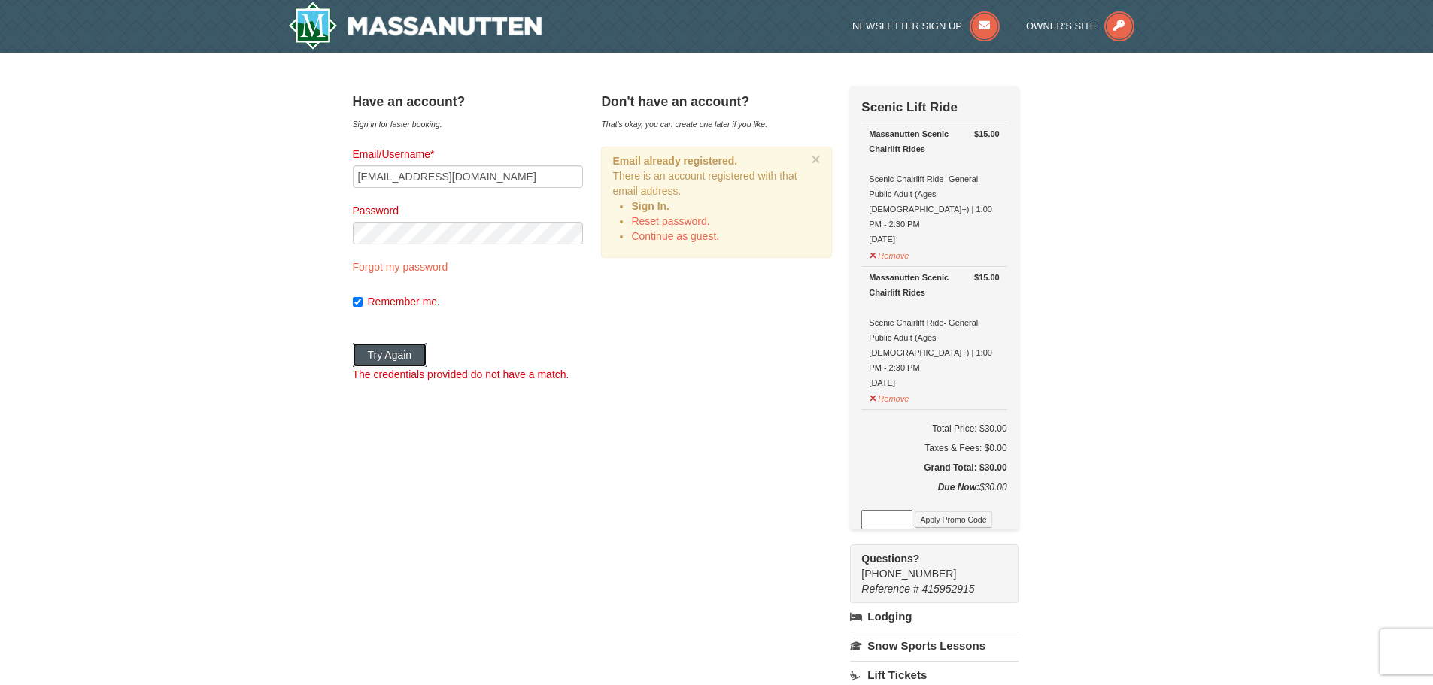
click at [409, 358] on button "Try Again" at bounding box center [390, 355] width 74 height 24
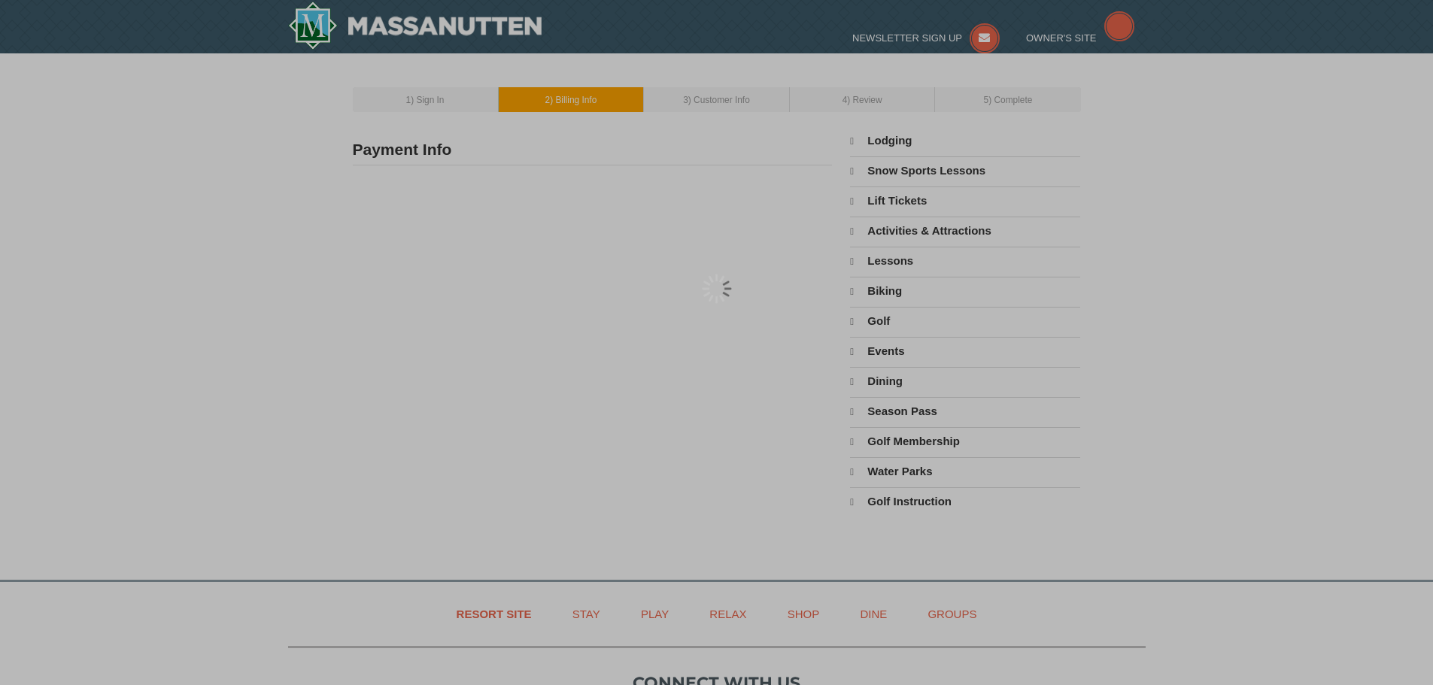
select select "9"
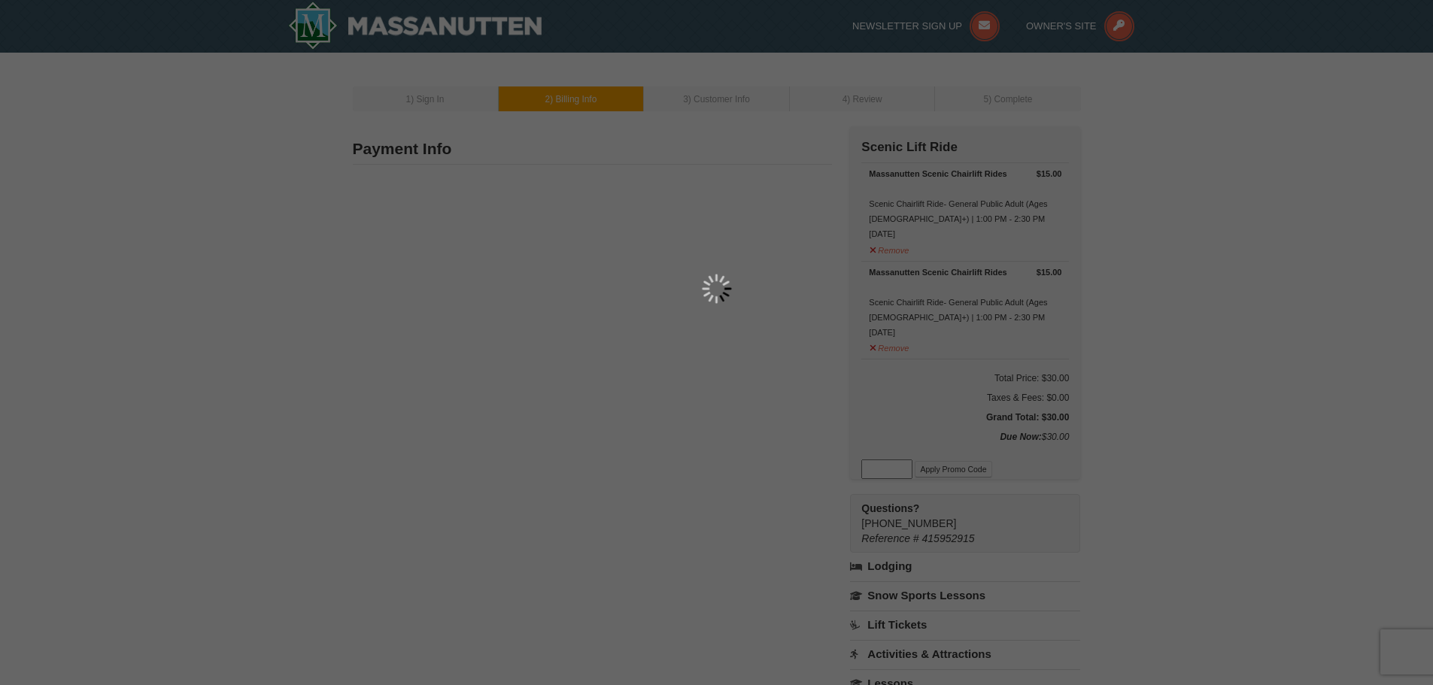
type input "Christina Johnson"
type input "10710 Crestwood Drive"
type input "Spotsylvania"
type input "22553"
type input "hicey1975@gmail.com"
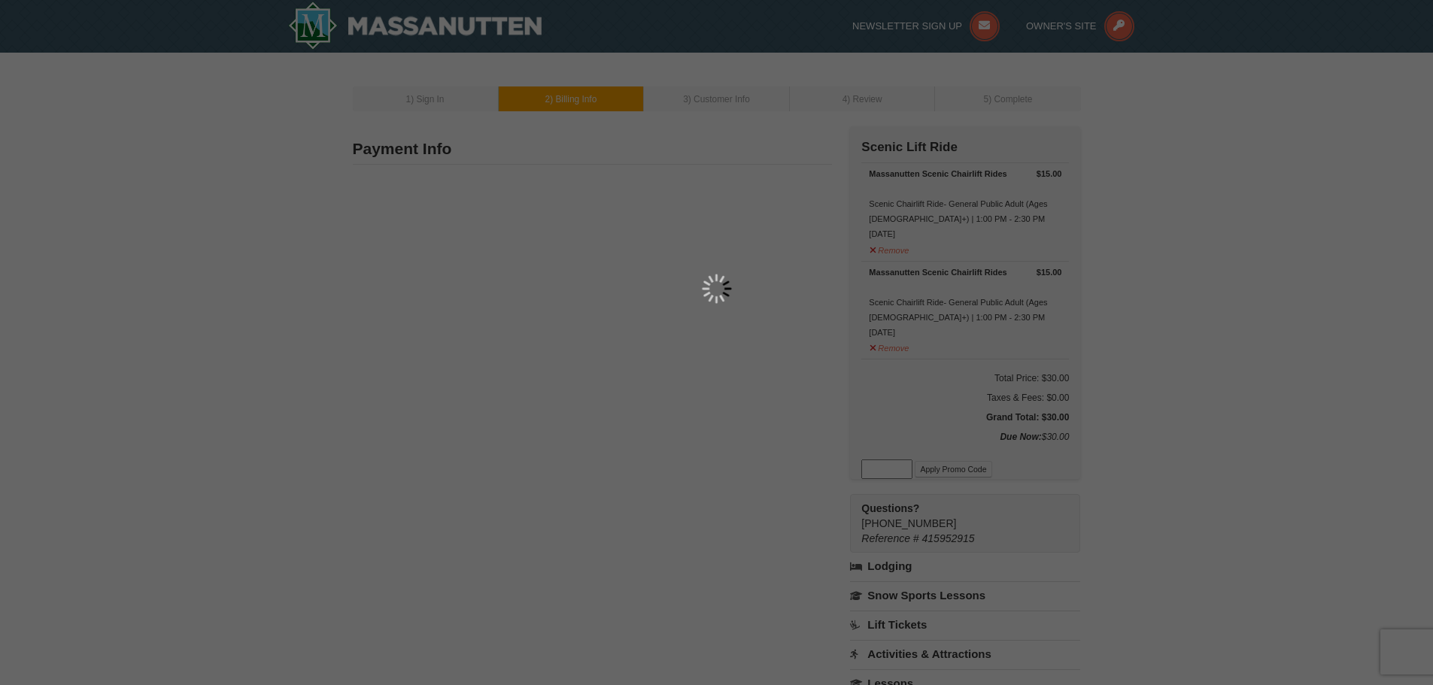
select select "VA"
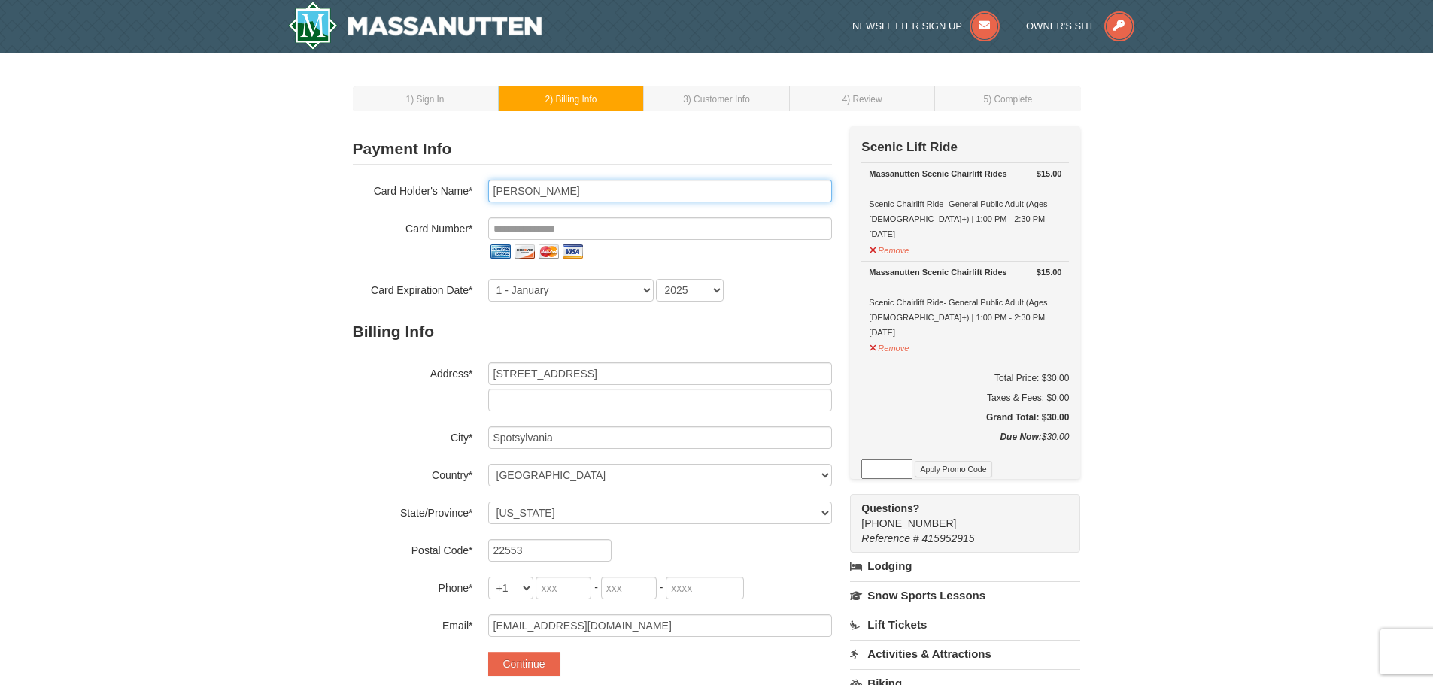
click at [539, 192] on input "Christina Johnson" at bounding box center [660, 191] width 344 height 23
type input "**********"
select select "3"
select select "2027"
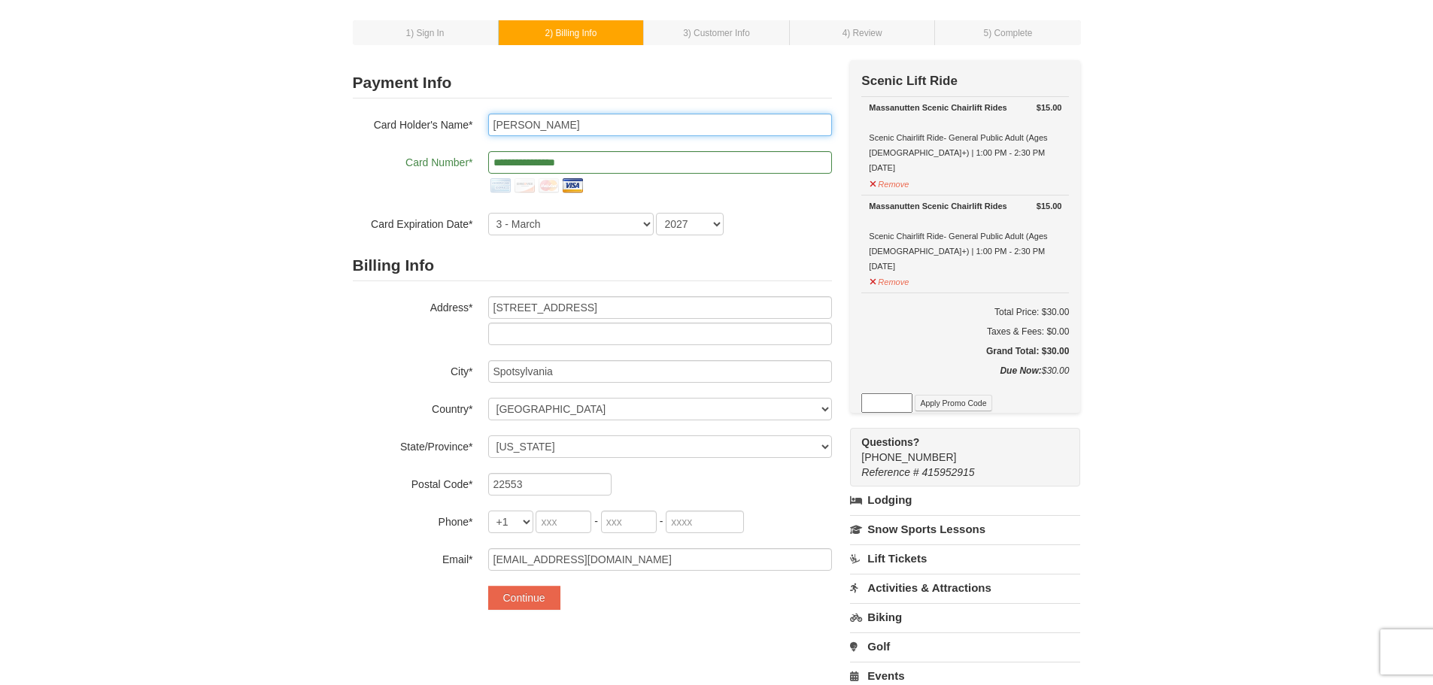
scroll to position [75, 0]
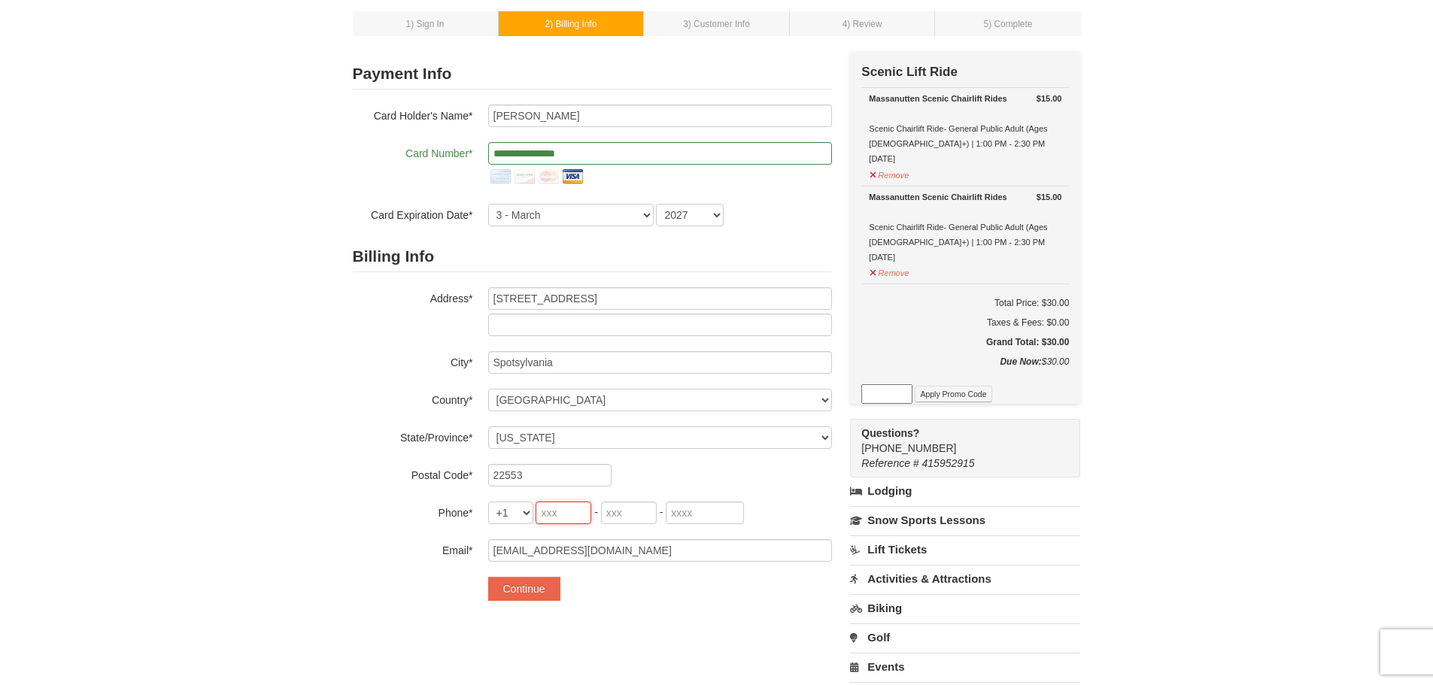
click at [569, 511] on input "tel" at bounding box center [564, 513] width 56 height 23
type input "540"
type input "845"
type input "9965"
click at [536, 590] on button "Continue" at bounding box center [524, 589] width 72 height 24
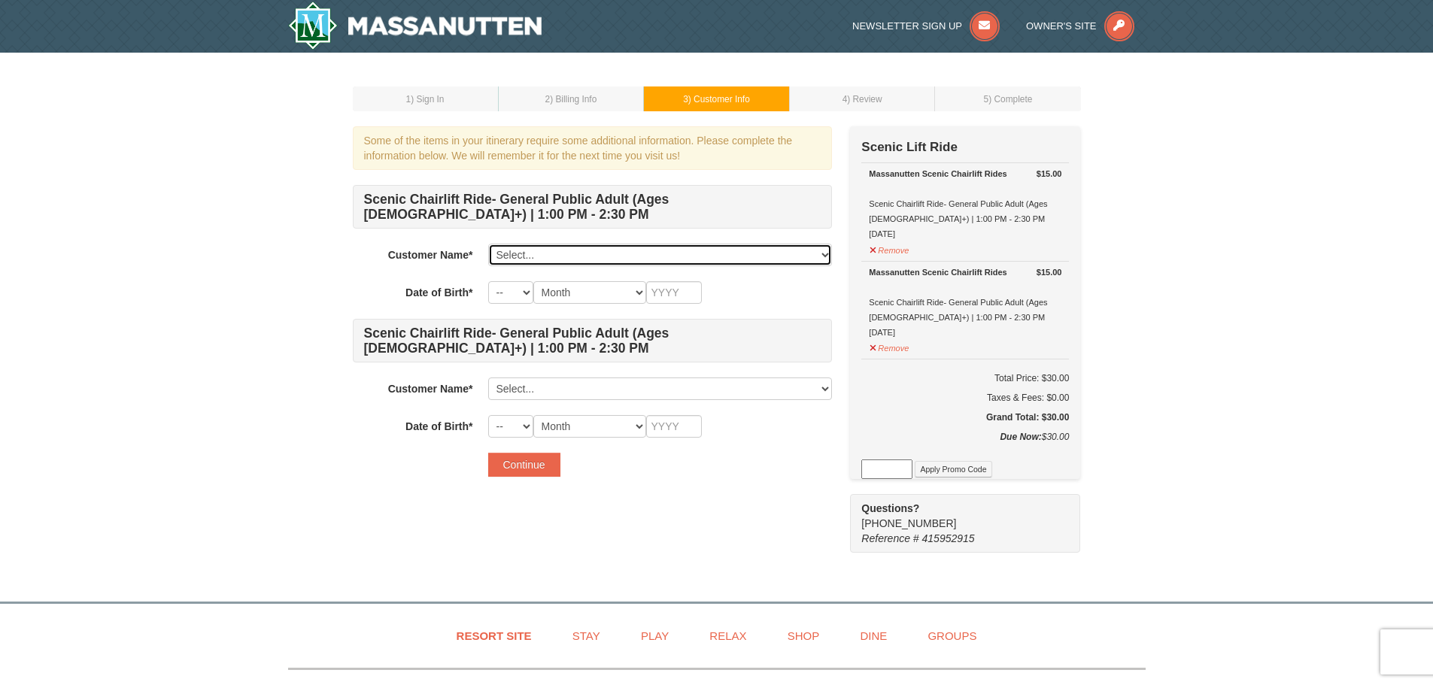
click at [557, 256] on select "Select... [PERSON_NAME] Add New..." at bounding box center [660, 255] width 344 height 23
select select "12277023"
click at [488, 244] on select "Select... [PERSON_NAME] Add New..." at bounding box center [660, 255] width 344 height 23
click at [509, 290] on select "-- 01 02 03 04 05 06 07 08 09 10 11 12 13 14 15 16 17 18 19 20 21 22 23 24 25 2…" at bounding box center [510, 292] width 45 height 23
select select "14"
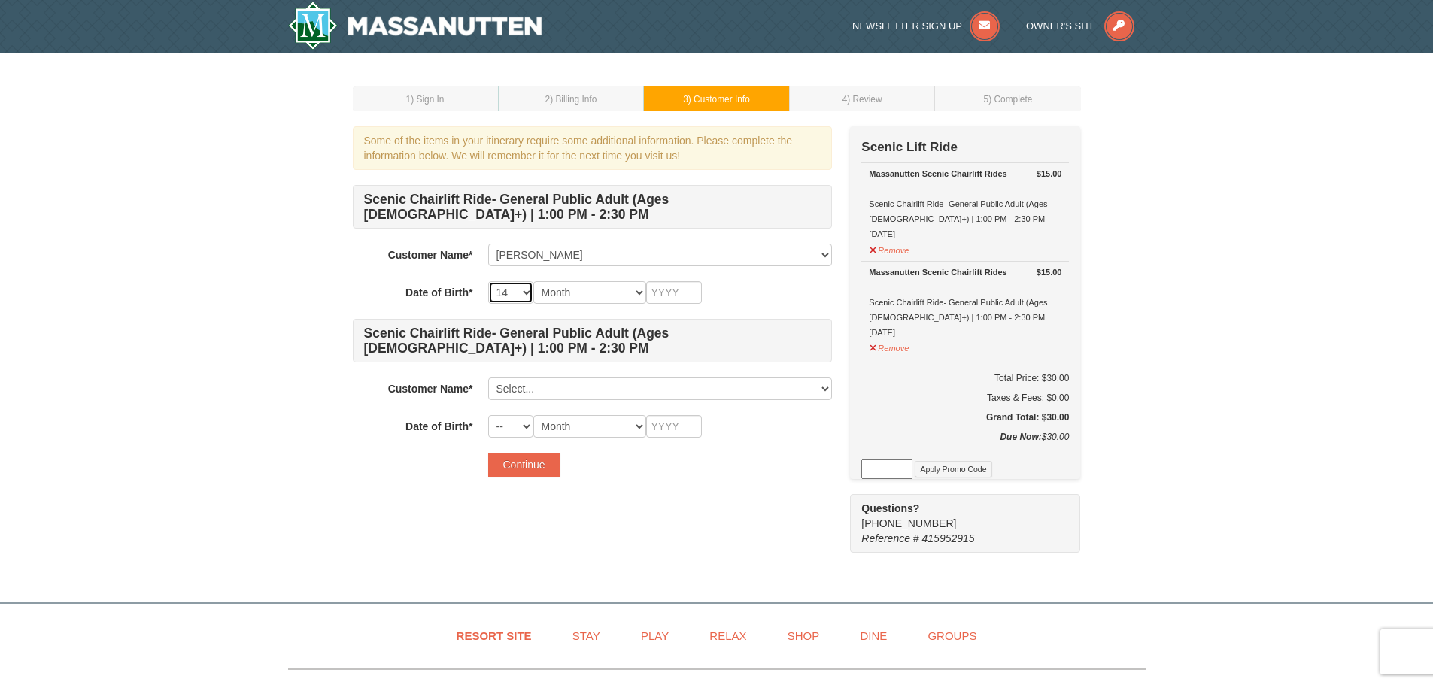
click at [488, 281] on select "-- 01 02 03 04 05 06 07 08 09 10 11 12 13 14 15 16 17 18 19 20 21 22 23 24 25 2…" at bounding box center [510, 292] width 45 height 23
click at [522, 293] on select "-- 01 02 03 04 05 06 07 08 09 10 11 12 13 14 15 16 17 18 19 20 21 22 23 24 25 2…" at bounding box center [510, 292] width 45 height 23
click at [568, 290] on select "Month January February March April May June July August September October Novem…" at bounding box center [589, 292] width 113 height 23
select select "06"
click at [533, 281] on select "Month January February March April May June July August September October Novem…" at bounding box center [589, 292] width 113 height 23
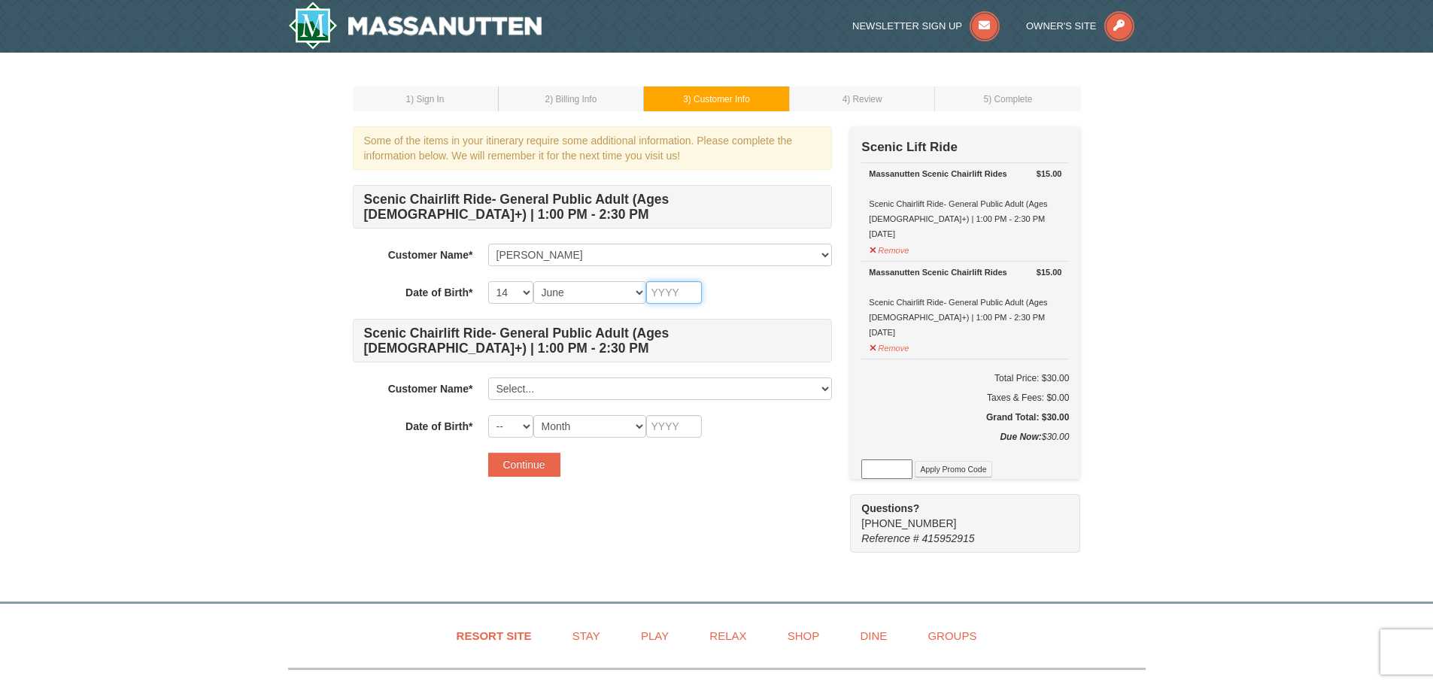
click at [679, 290] on input "text" at bounding box center [674, 292] width 56 height 23
type input "1975"
click at [551, 377] on div "Scenic Chairlift Ride- General Public Adult (Ages [DEMOGRAPHIC_DATA]+) | 1:00 P…" at bounding box center [592, 311] width 479 height 253
click at [551, 387] on select "Select... Christina Johnson Add New..." at bounding box center [660, 389] width 344 height 23
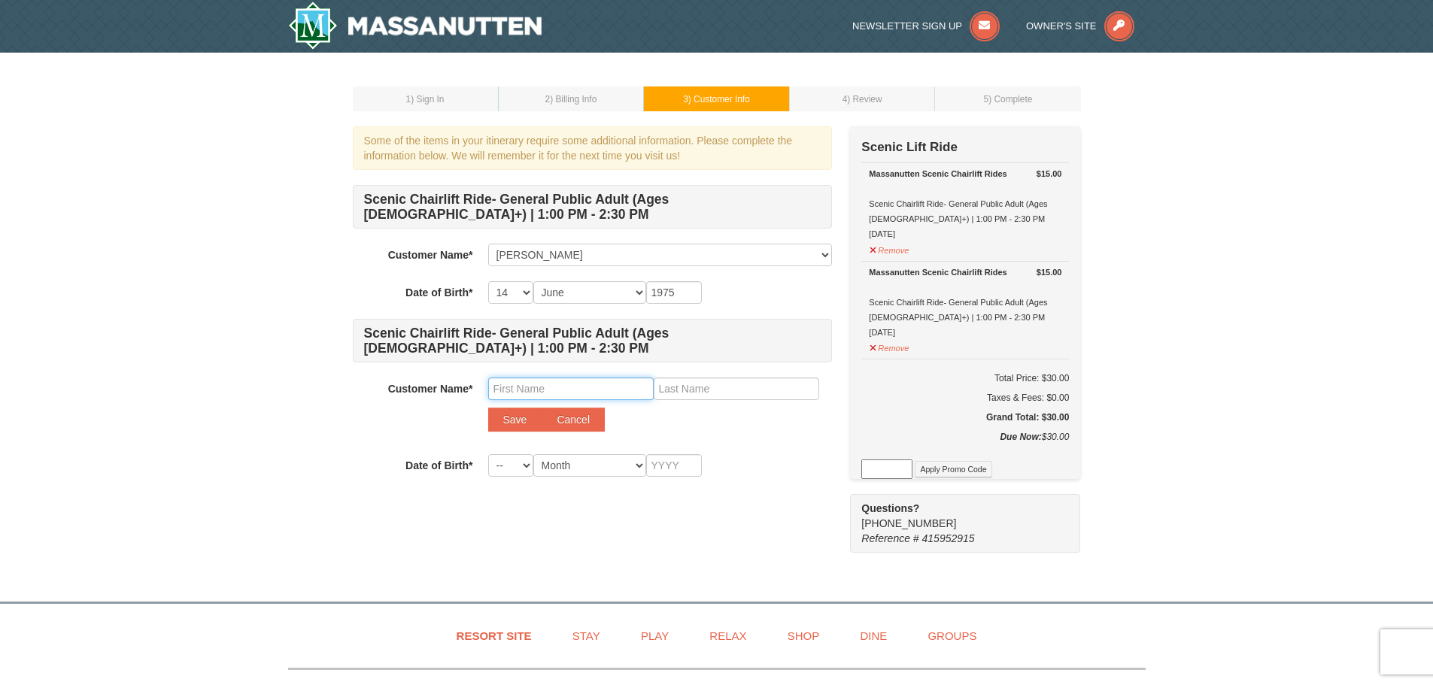
click at [570, 396] on input "text" at bounding box center [571, 389] width 166 height 23
type input "Brett"
type input "Johnson"
click at [522, 475] on select "-- 01 02 03 04 05 06 07 08 09 10 11 12 13 14 15 16 17 18 19 20 21 22 23 24 25 2…" at bounding box center [510, 465] width 45 height 23
select select "07"
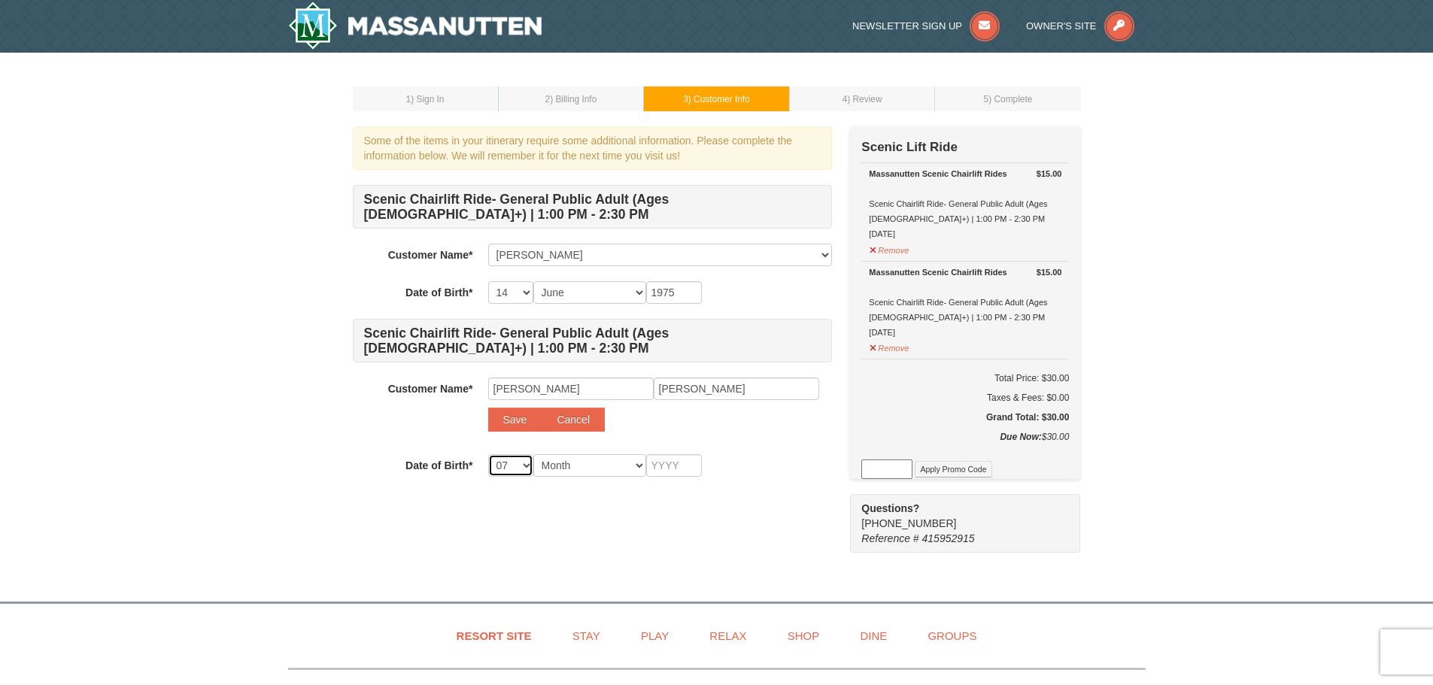
click at [488, 454] on select "-- 01 02 03 04 05 06 07 08 09 10 11 12 13 14 15 16 17 18 19 20 21 22 23 24 25 2…" at bounding box center [510, 465] width 45 height 23
click at [582, 460] on select "Month January February March April May June July August September October Novem…" at bounding box center [589, 465] width 113 height 23
select select "07"
click at [533, 454] on select "Month January February March April May June July August September October Novem…" at bounding box center [589, 465] width 113 height 23
click at [677, 467] on input "text" at bounding box center [674, 465] width 56 height 23
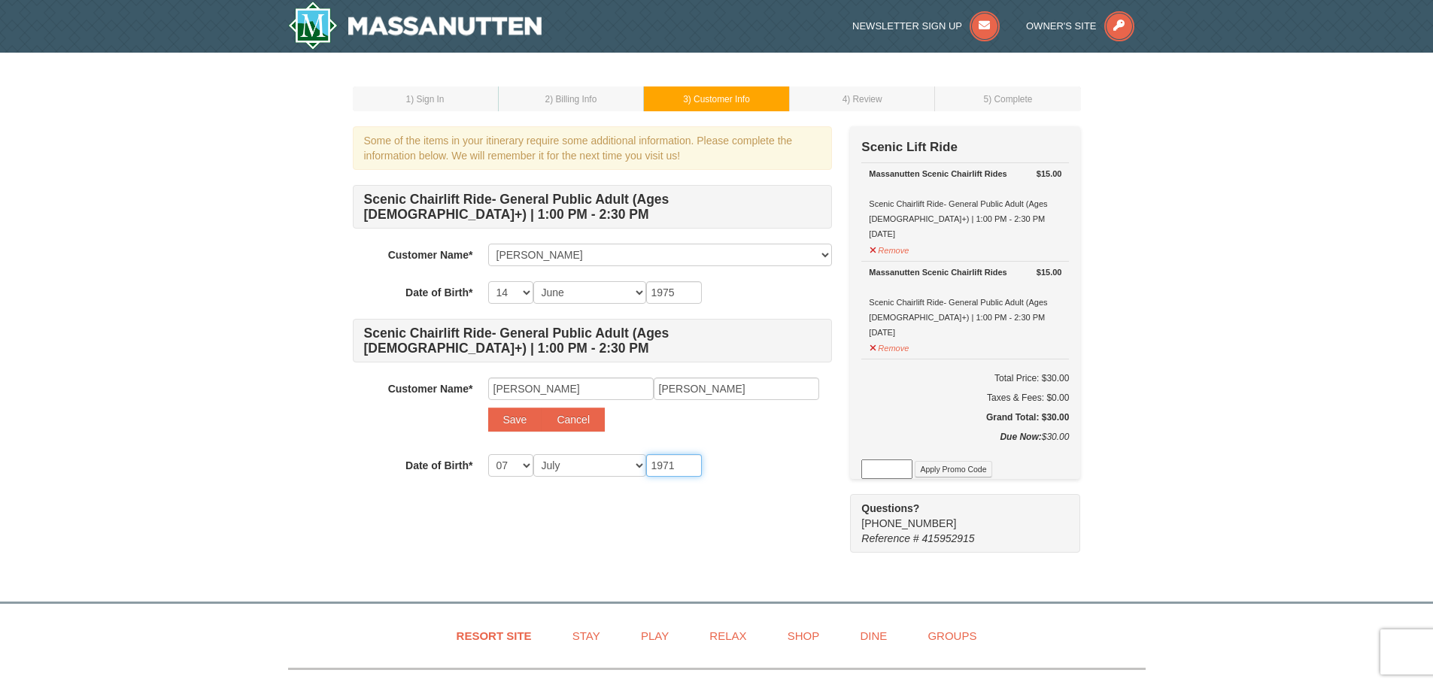
type input "1971"
click at [784, 515] on div "Continue" at bounding box center [660, 504] width 344 height 24
click at [524, 427] on button "Save" at bounding box center [515, 420] width 54 height 24
select select
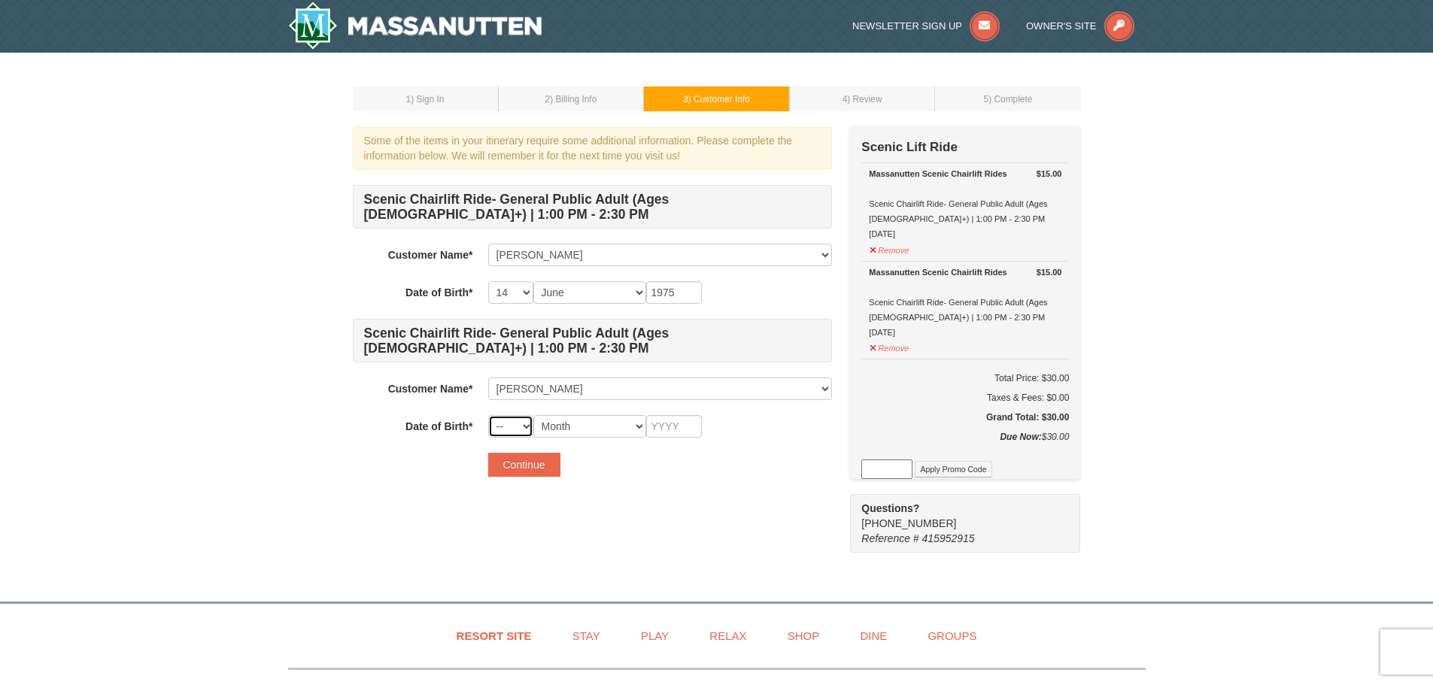
click at [514, 423] on select "-- 01 02 03 04 05 06 07 08 09 10 11 12 13 14 15 16 17 18 19 20 21 22 23 24 25 2…" at bounding box center [510, 426] width 45 height 23
select select "07"
click at [488, 415] on select "-- 01 02 03 04 05 06 07 08 09 10 11 12 13 14 15 16 17 18 19 20 21 22 23 24 25 2…" at bounding box center [510, 426] width 45 height 23
click at [622, 426] on select "Month January February March April May June July August September October Novem…" at bounding box center [589, 426] width 113 height 23
select select "07"
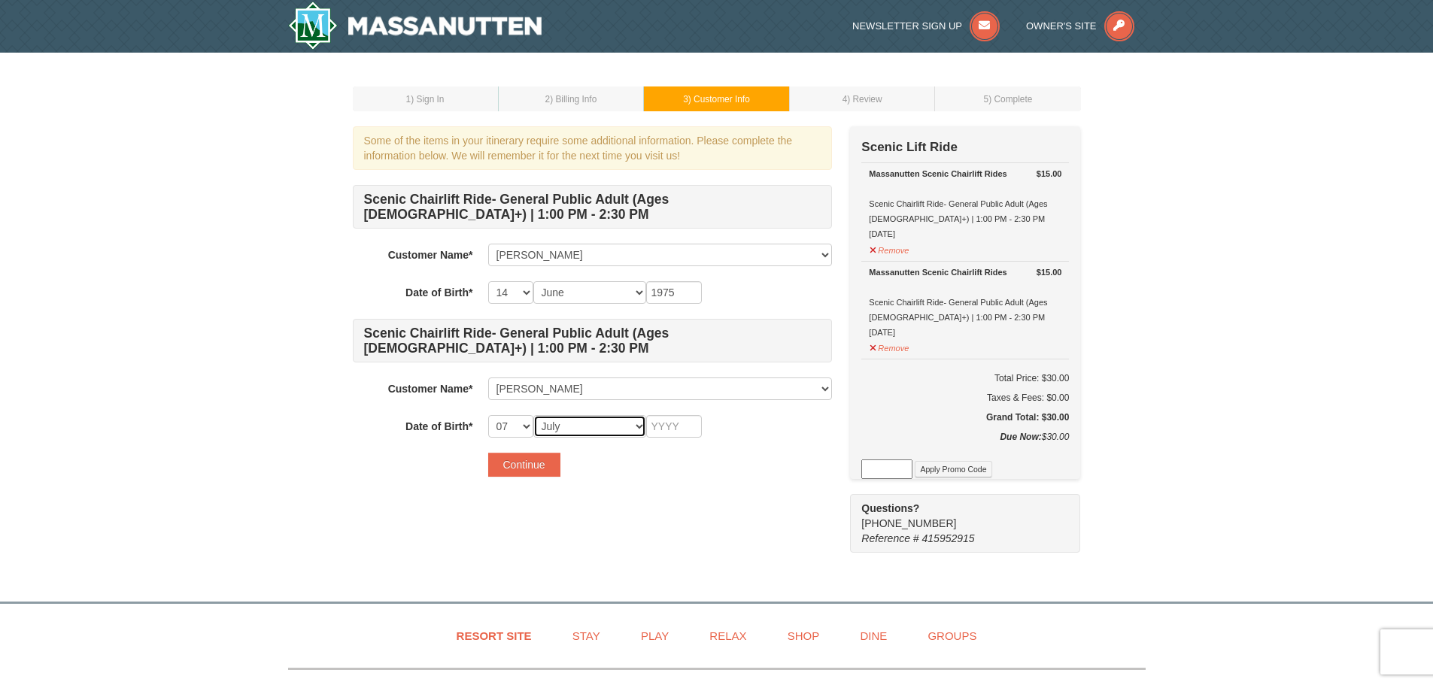
click at [533, 415] on select "Month January February March April May June July August September October Novem…" at bounding box center [589, 426] width 113 height 23
click at [677, 410] on div "Scenic Chairlift Ride- General Public Adult (Ages 13+) | 1:00 PM - 2:30 PM Cust…" at bounding box center [592, 311] width 479 height 253
click at [683, 430] on input "text" at bounding box center [674, 426] width 56 height 23
type input "1971"
click at [514, 472] on button "Continue" at bounding box center [524, 465] width 72 height 24
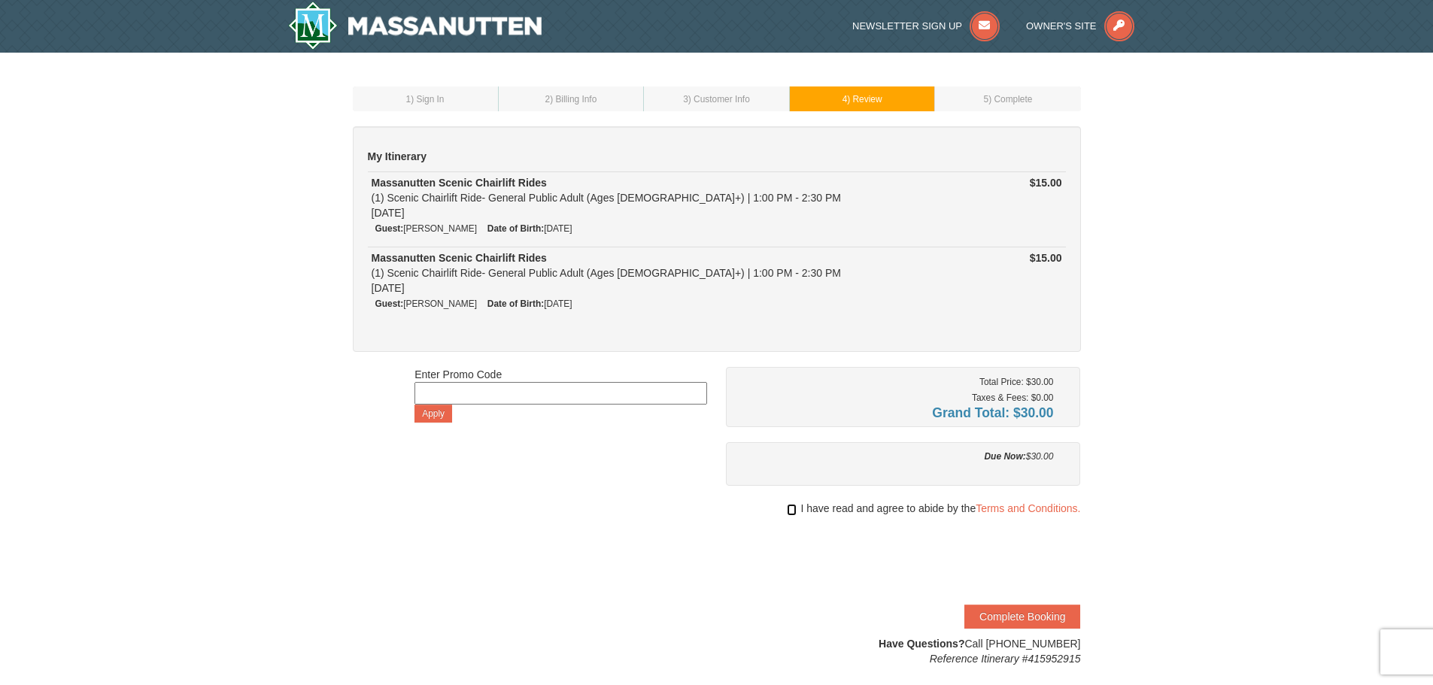
click at [791, 515] on input "checkbox" at bounding box center [792, 510] width 10 height 12
checkbox input "true"
click at [1031, 615] on button "Complete Booking" at bounding box center [1022, 617] width 116 height 24
